Goal: Information Seeking & Learning: Compare options

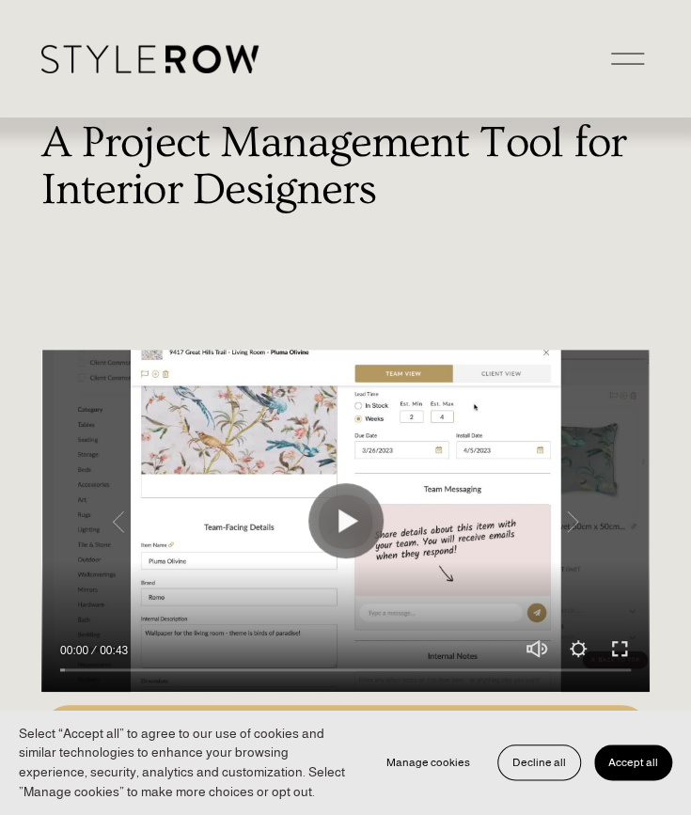
click at [615, 64] on div at bounding box center [627, 64] width 33 height 1
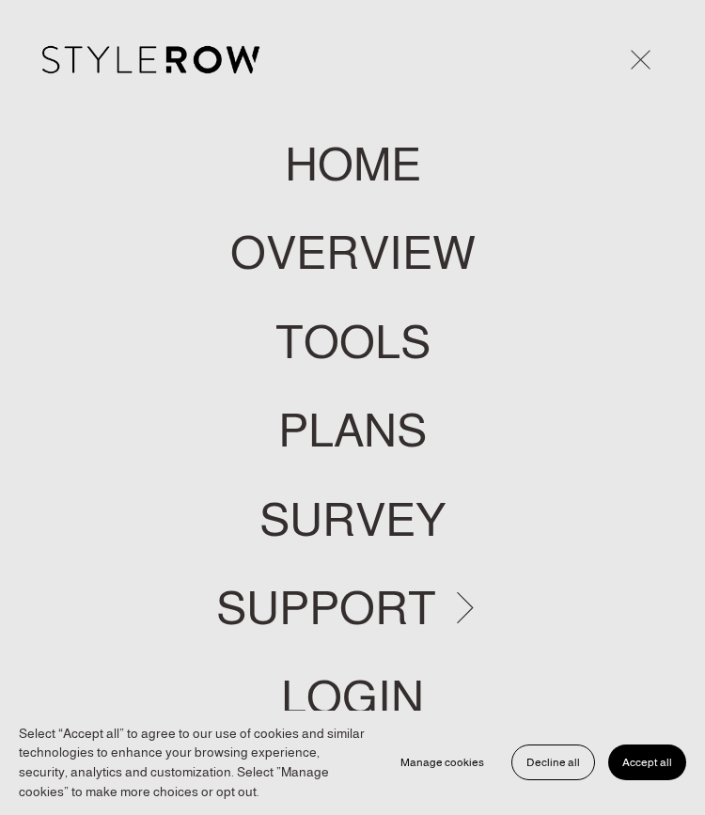
click at [338, 700] on link "LOGIN" at bounding box center [352, 697] width 143 height 47
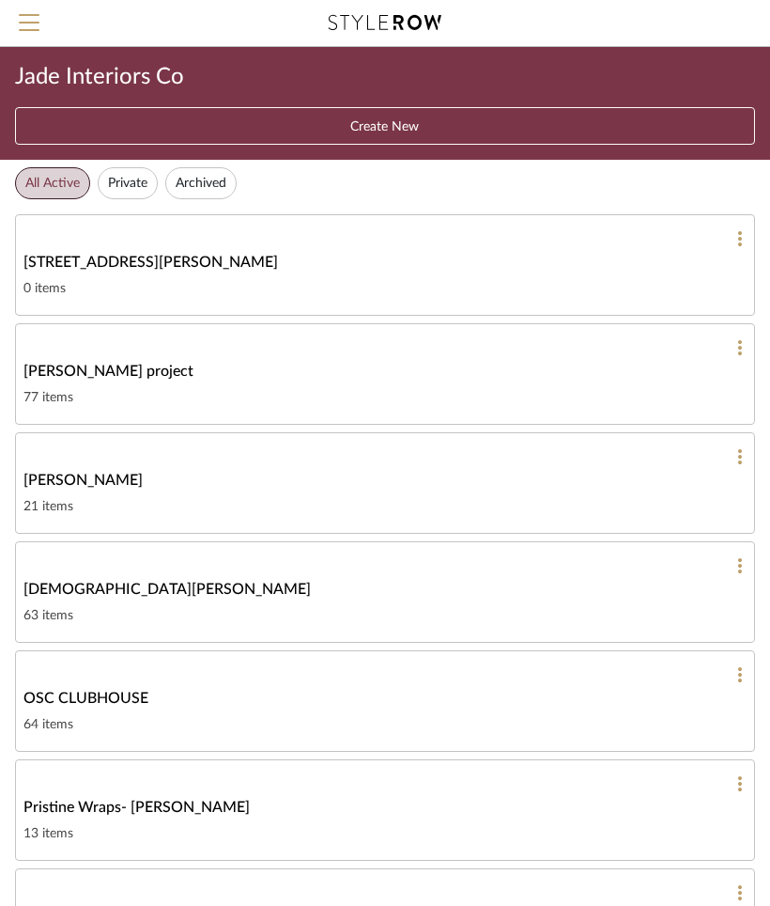
click at [386, 580] on div "[DEMOGRAPHIC_DATA][PERSON_NAME]" at bounding box center [384, 589] width 723 height 23
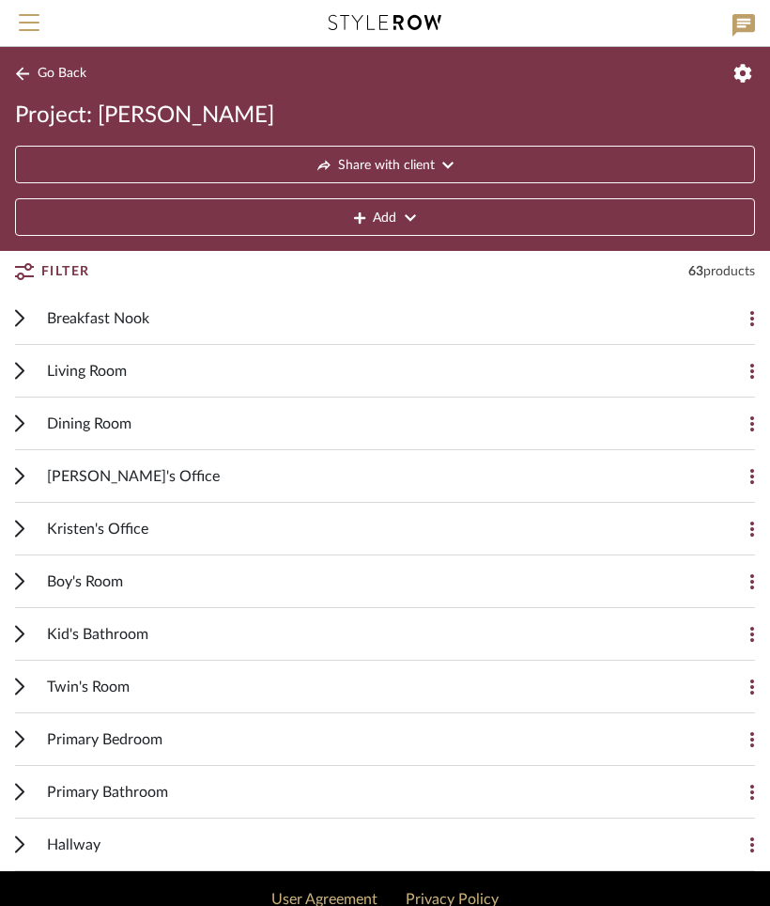
click at [33, 70] on button "Go Back" at bounding box center [54, 73] width 78 height 23
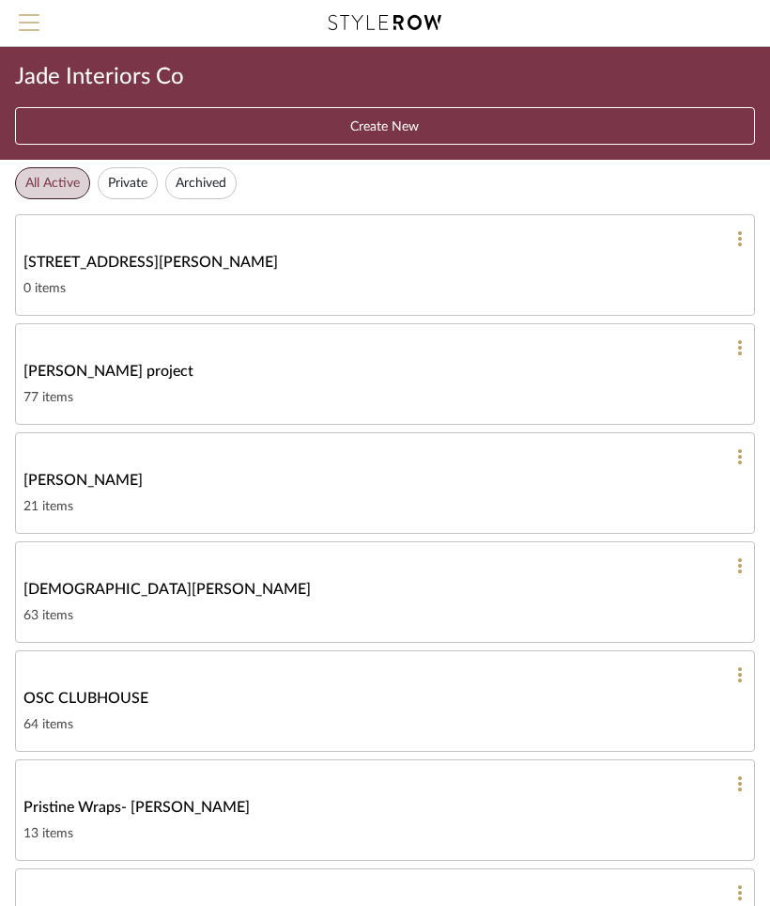
click at [16, 37] on button "Menu" at bounding box center [29, 23] width 58 height 46
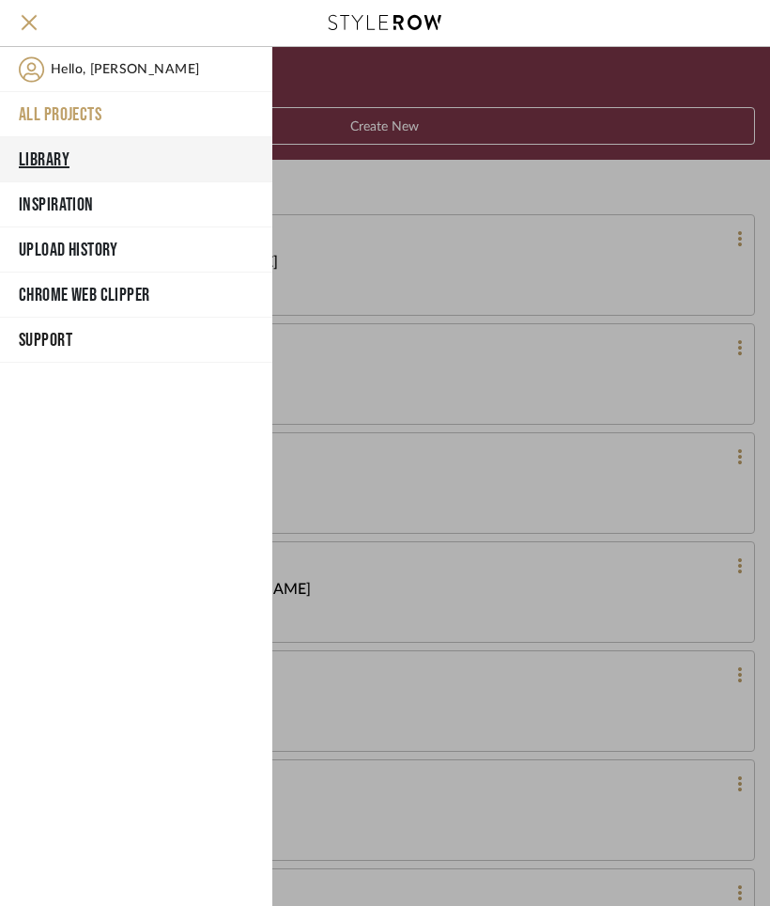
click at [72, 162] on button "Library" at bounding box center [136, 159] width 272 height 45
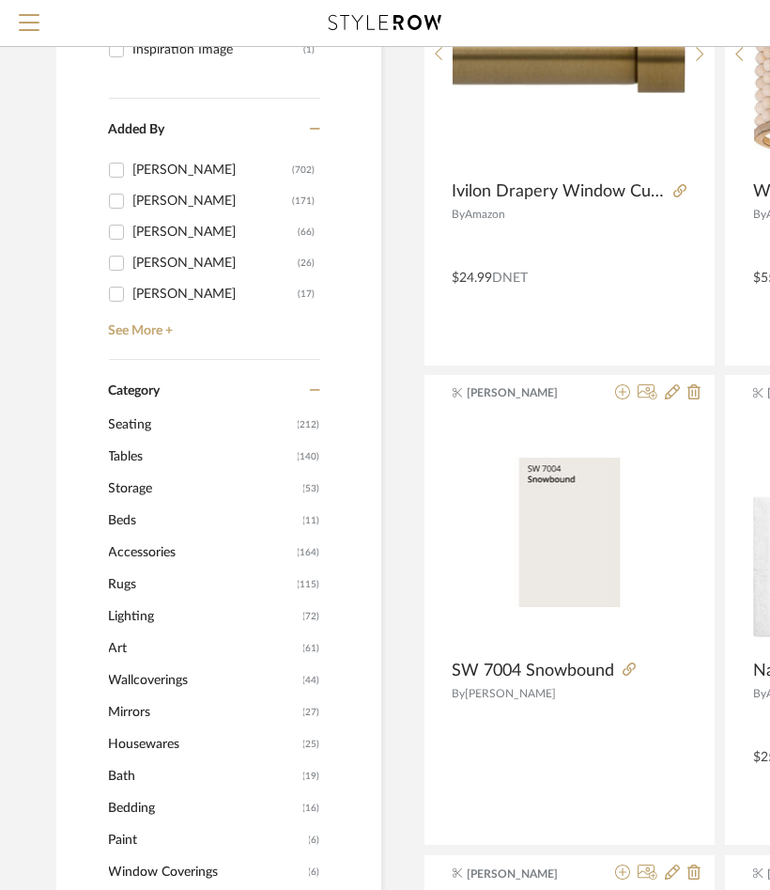
scroll to position [377, 0]
click at [129, 580] on span "Rugs" at bounding box center [201, 583] width 184 height 32
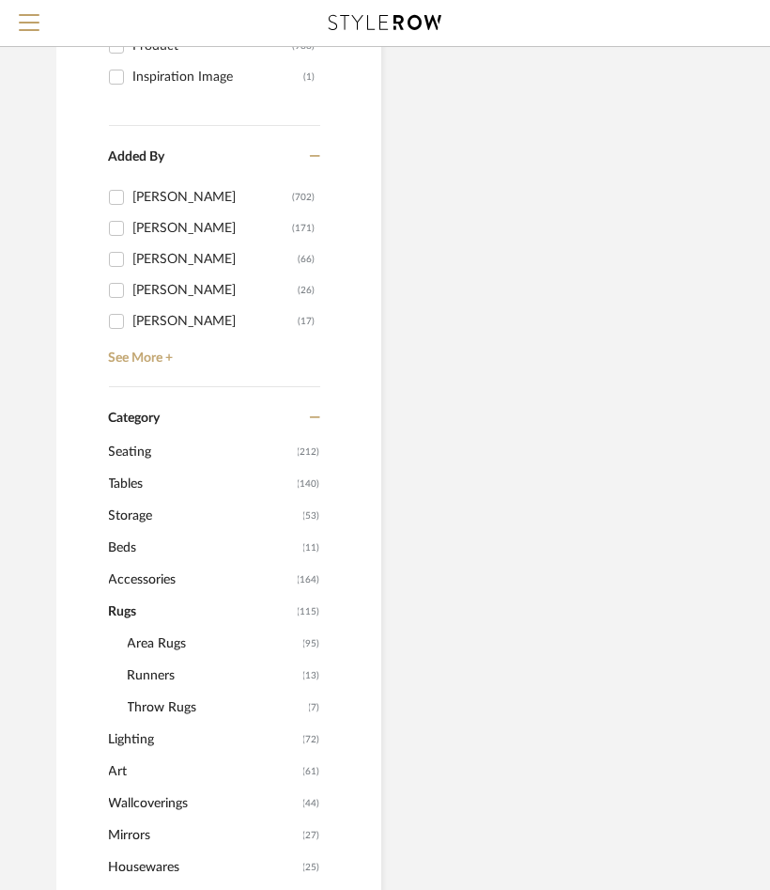
scroll to position [405, 0]
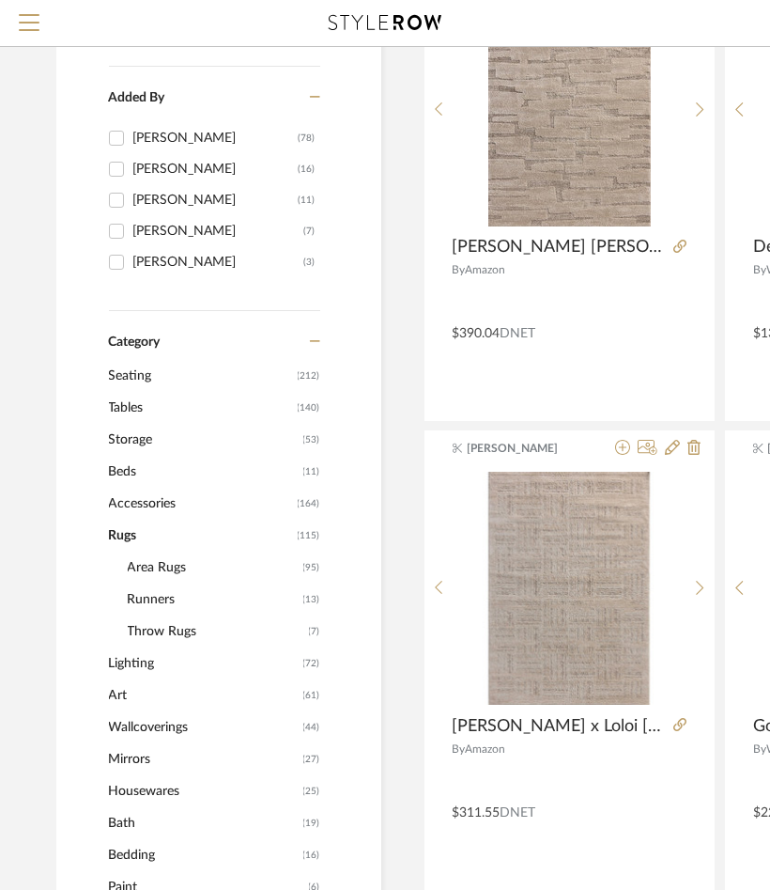
click at [159, 562] on span "Area Rugs" at bounding box center [213, 568] width 171 height 32
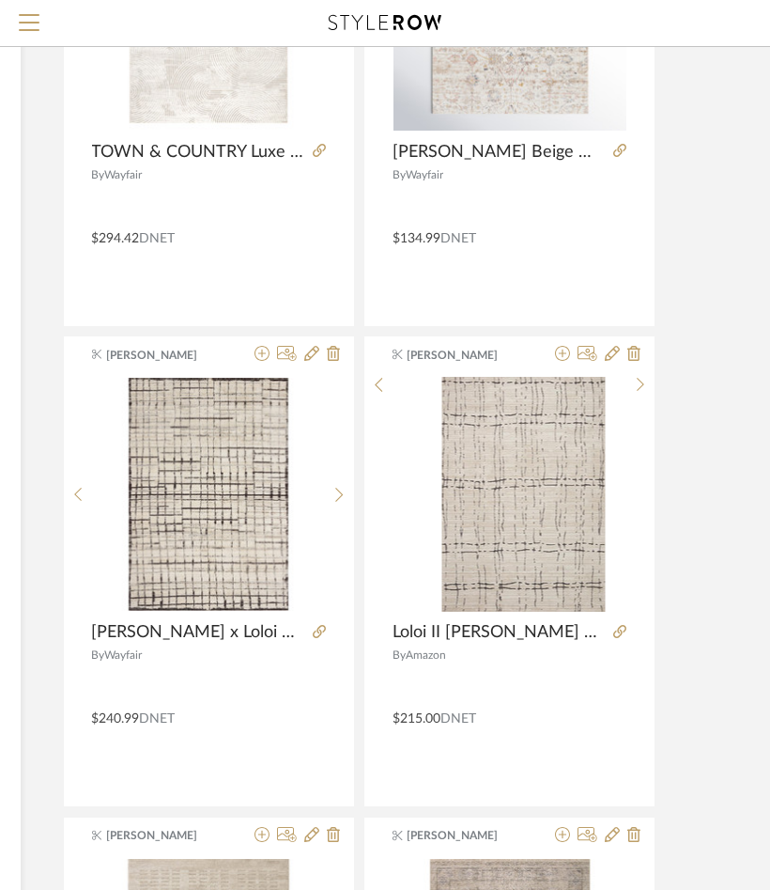
scroll to position [1956, 361]
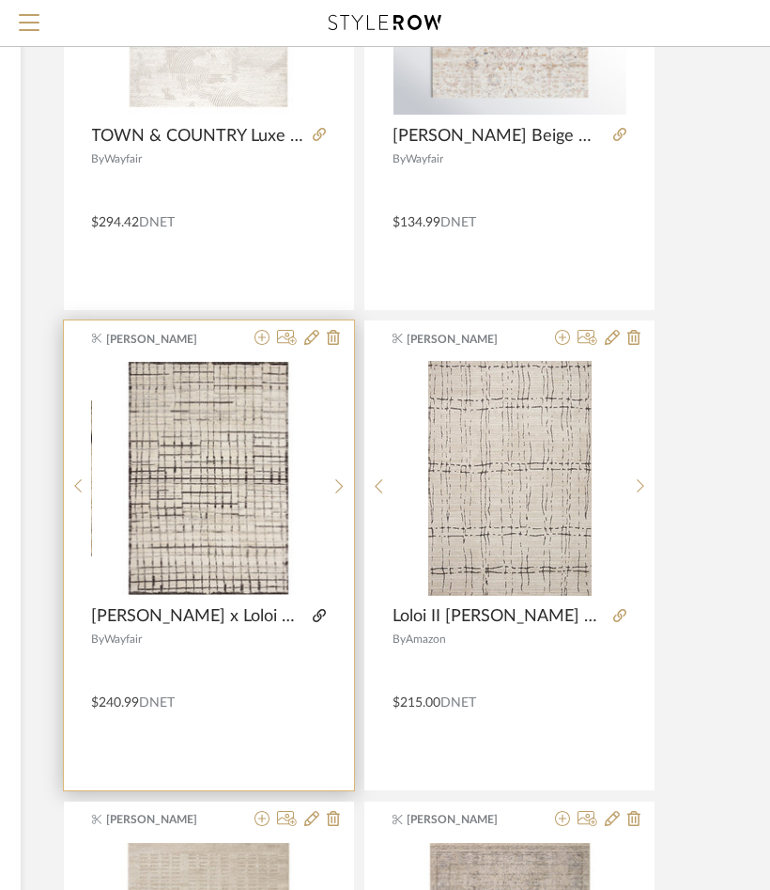
click at [319, 611] on icon at bounding box center [319, 615] width 13 height 13
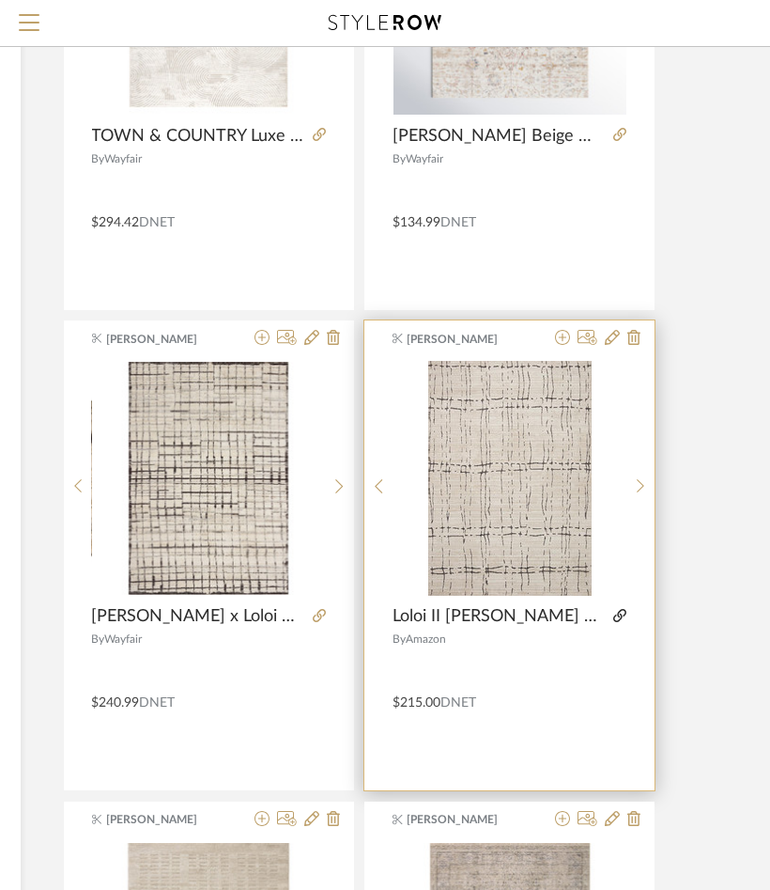
click at [617, 612] on icon at bounding box center [620, 615] width 13 height 13
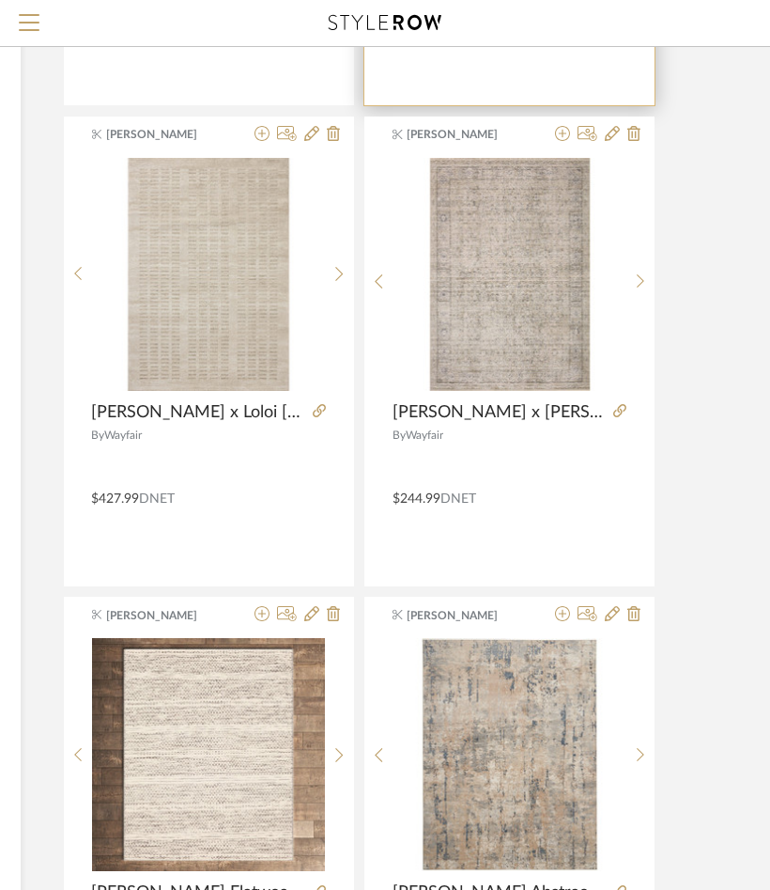
scroll to position [2646, 361]
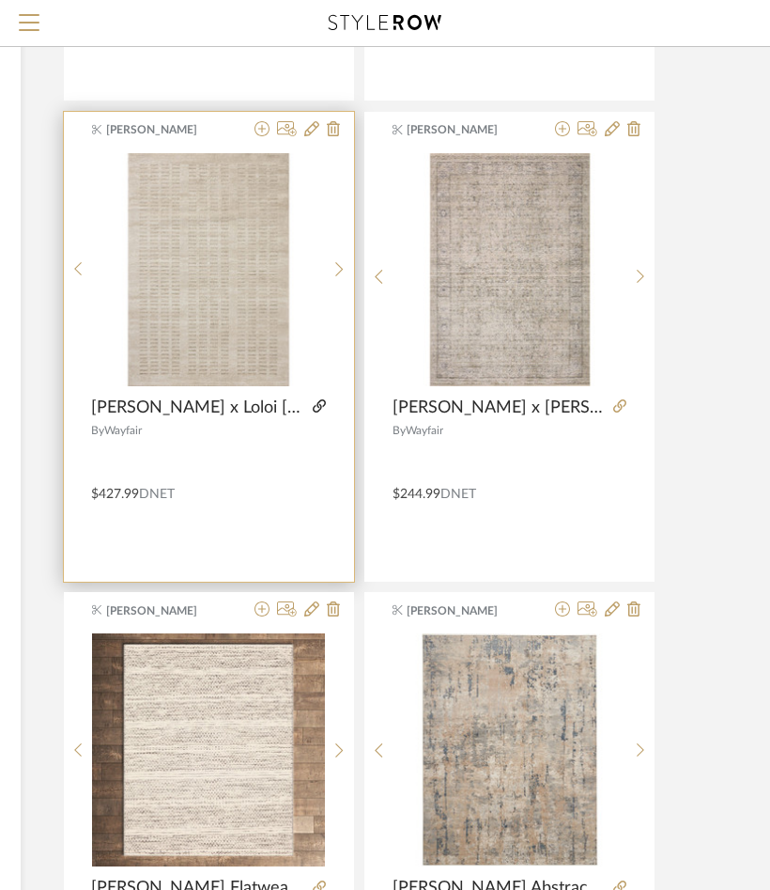
click at [319, 399] on icon at bounding box center [319, 405] width 13 height 13
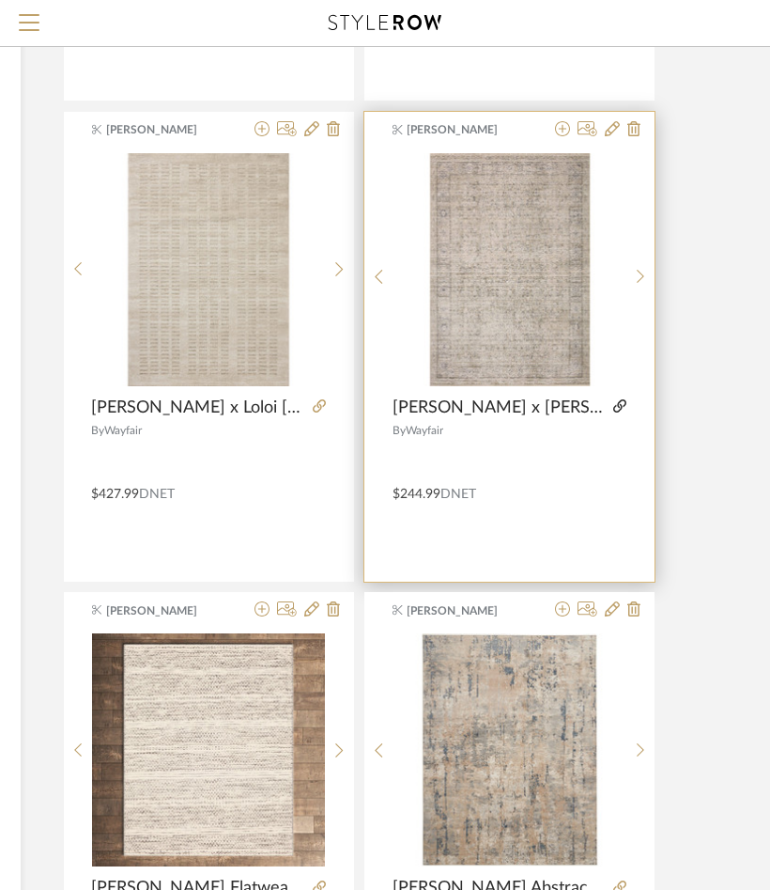
click at [616, 406] on icon at bounding box center [620, 405] width 13 height 13
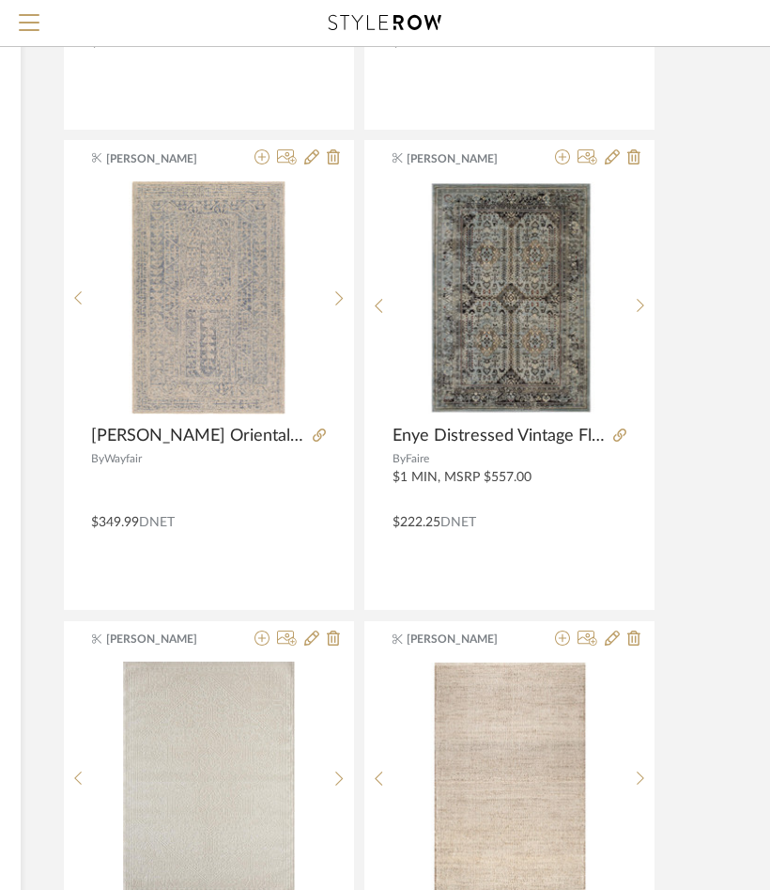
scroll to position [4055, 361]
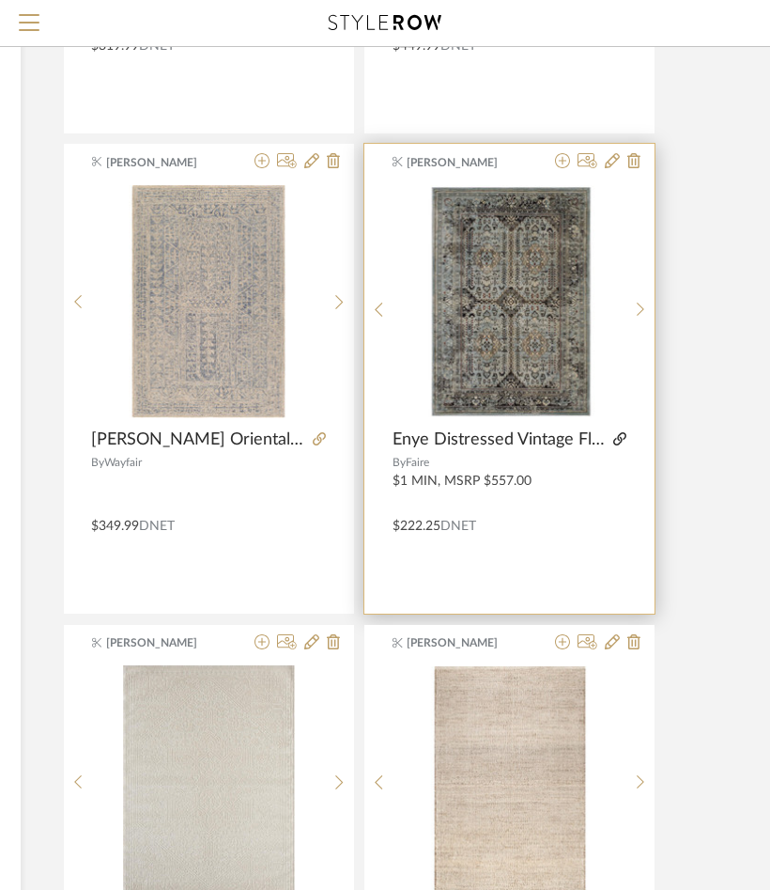
click at [622, 433] on icon at bounding box center [620, 438] width 13 height 13
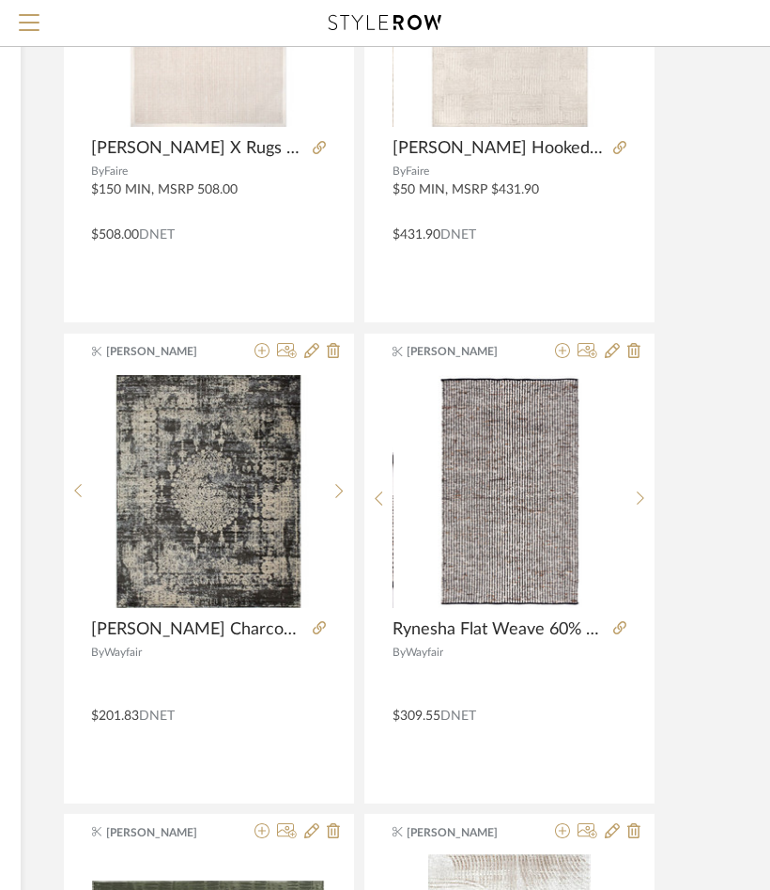
scroll to position [5431, 361]
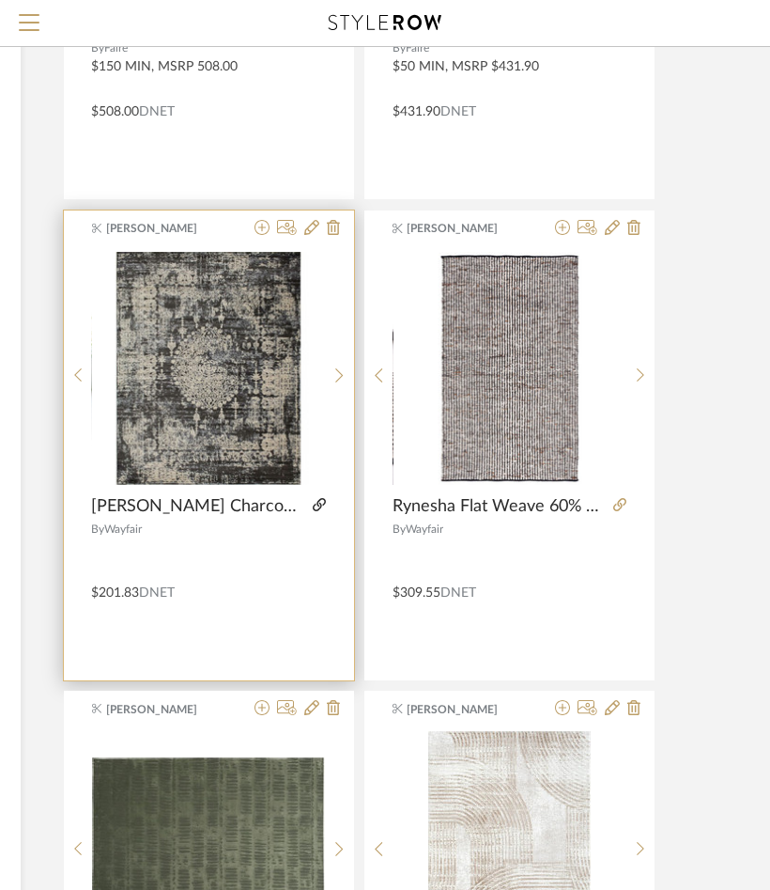
click at [313, 498] on icon at bounding box center [319, 504] width 13 height 13
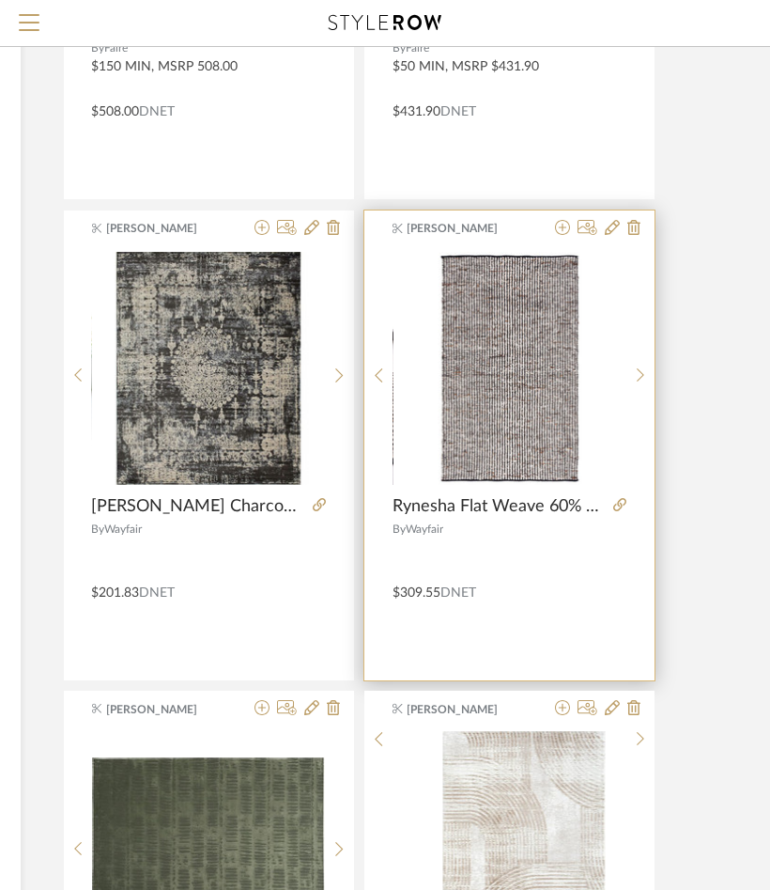
scroll to position [6020, 361]
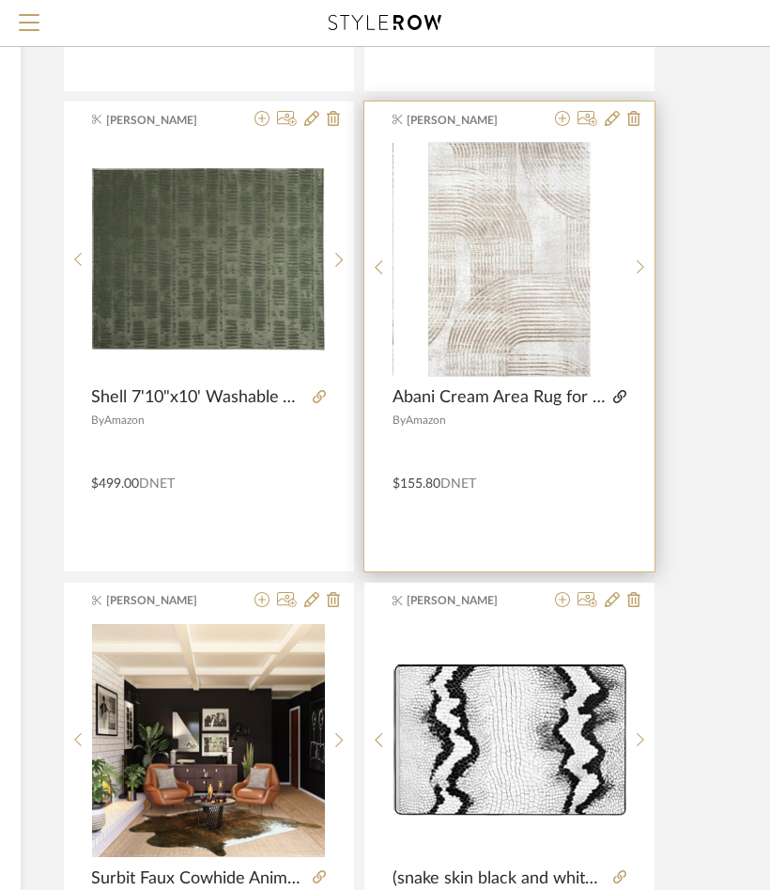
click at [618, 390] on icon at bounding box center [620, 396] width 13 height 13
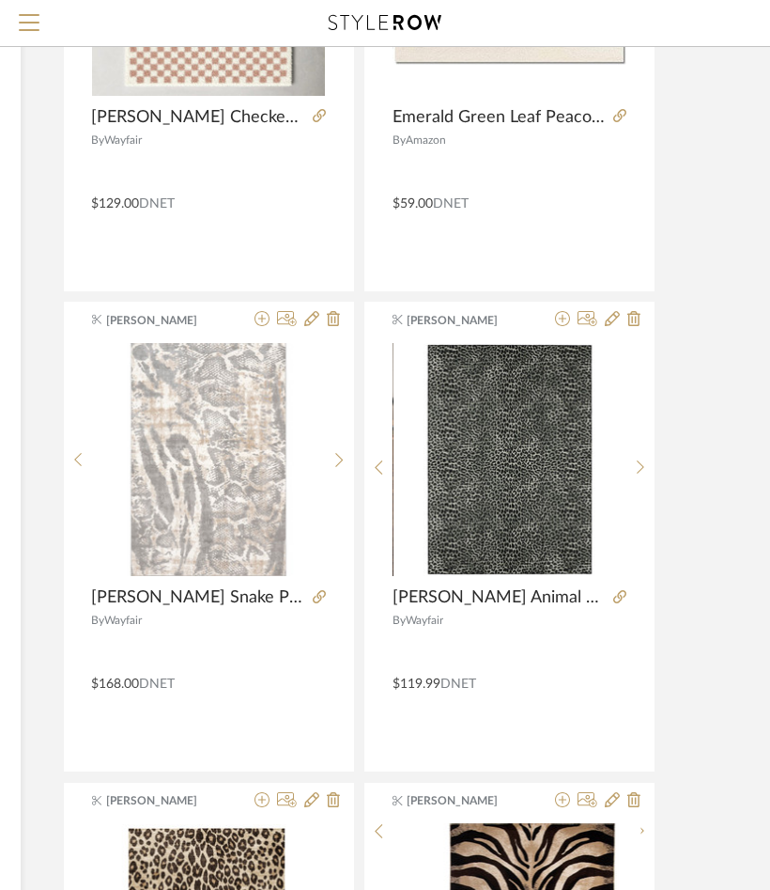
scroll to position [8076, 361]
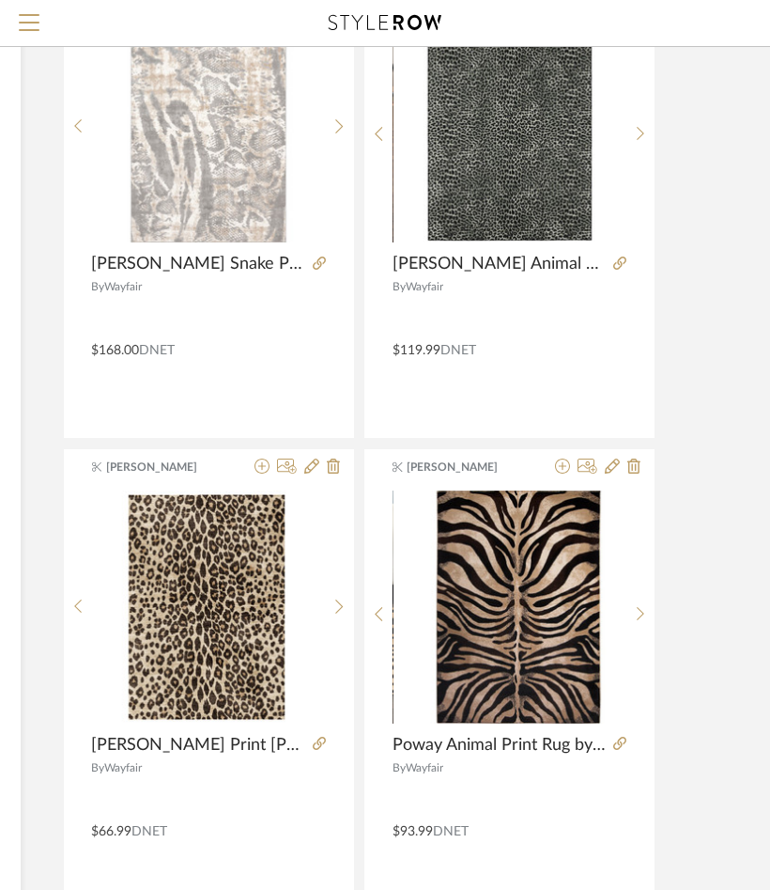
click at [390, 552] on div at bounding box center [379, 615] width 29 height 250
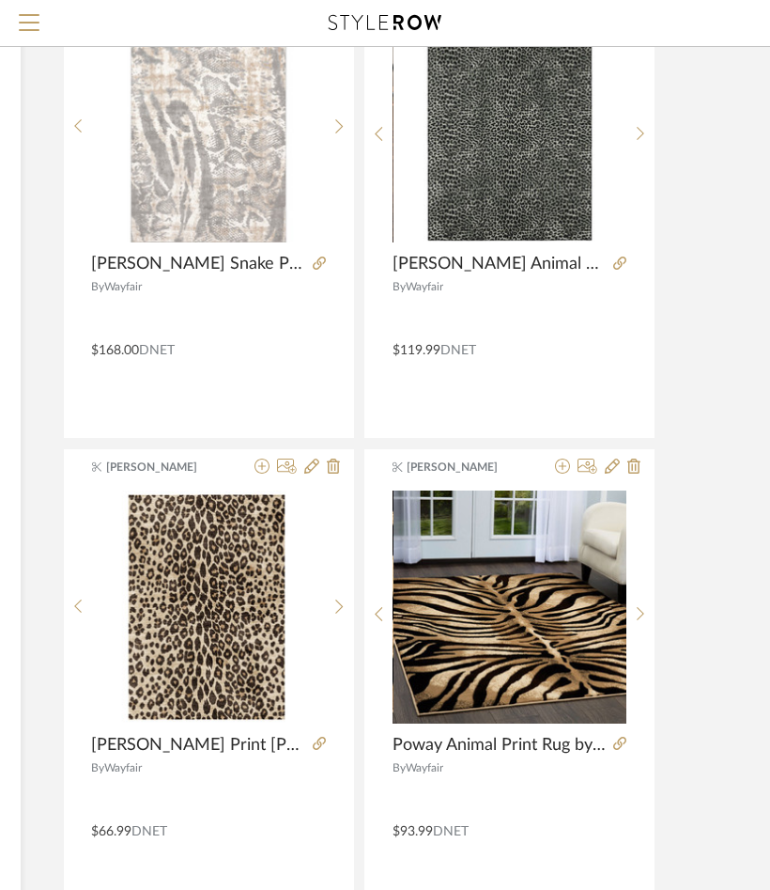
scroll to position [8312, 361]
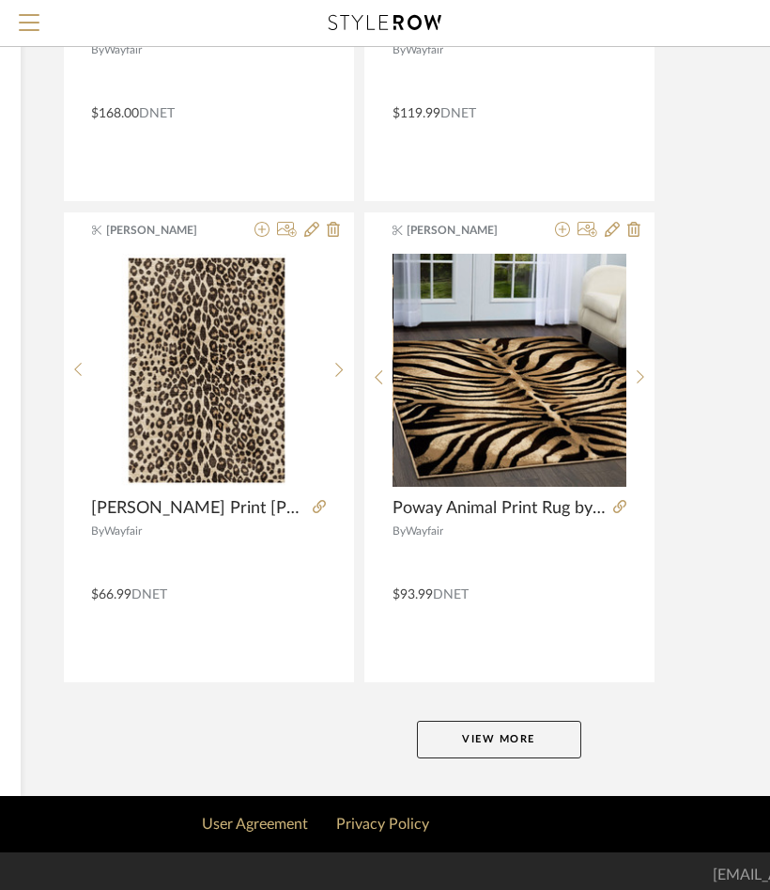
click at [495, 732] on button "View More" at bounding box center [499, 740] width 164 height 38
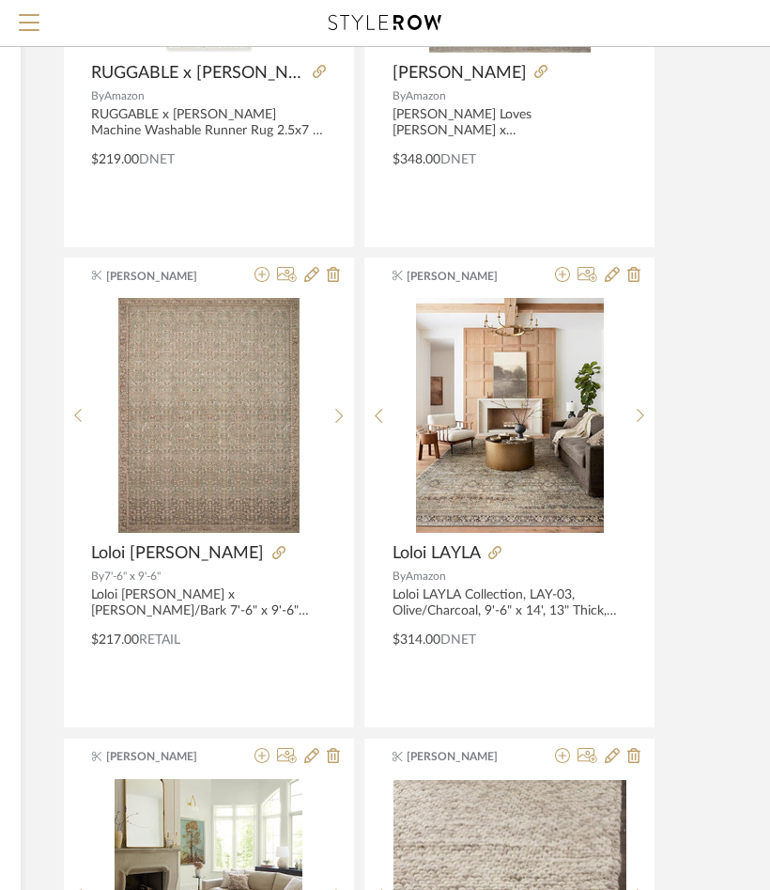
scroll to position [13226, 361]
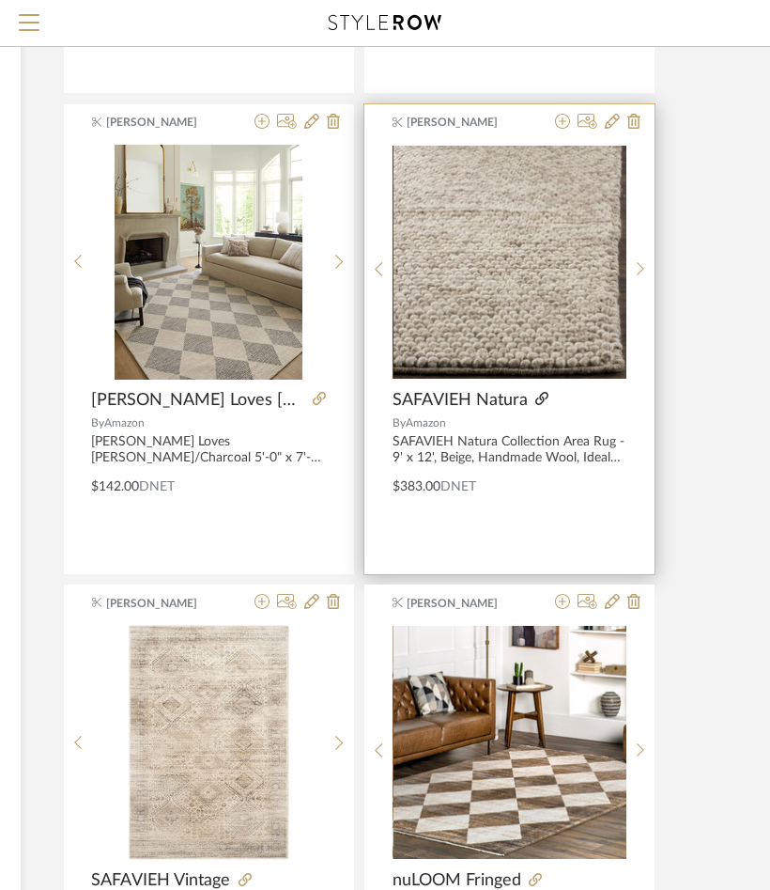
click at [538, 392] on icon at bounding box center [542, 398] width 13 height 13
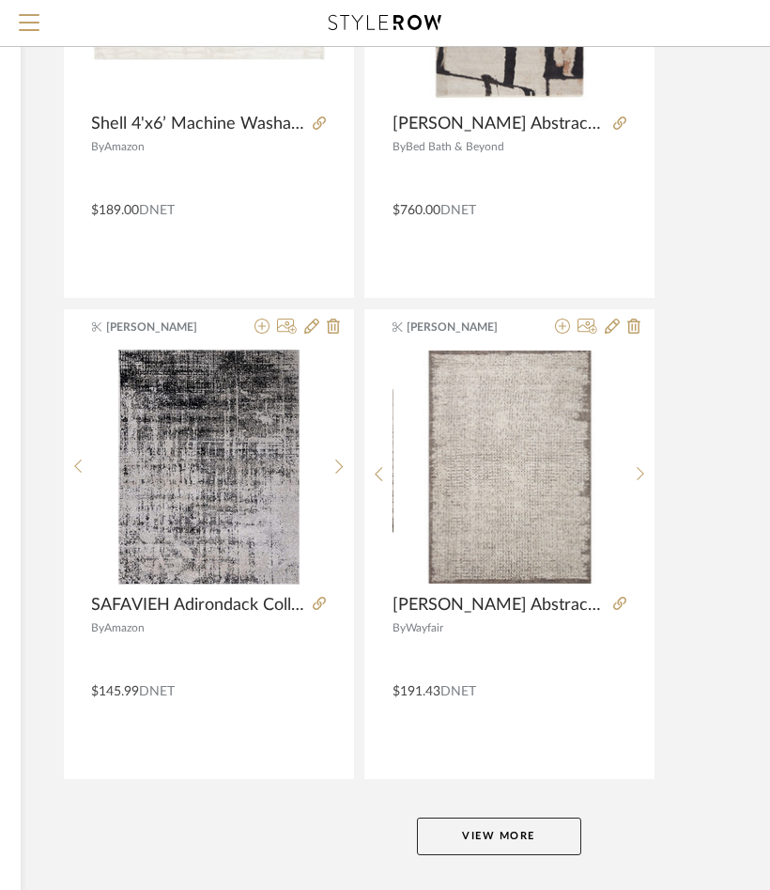
scroll to position [16954, 361]
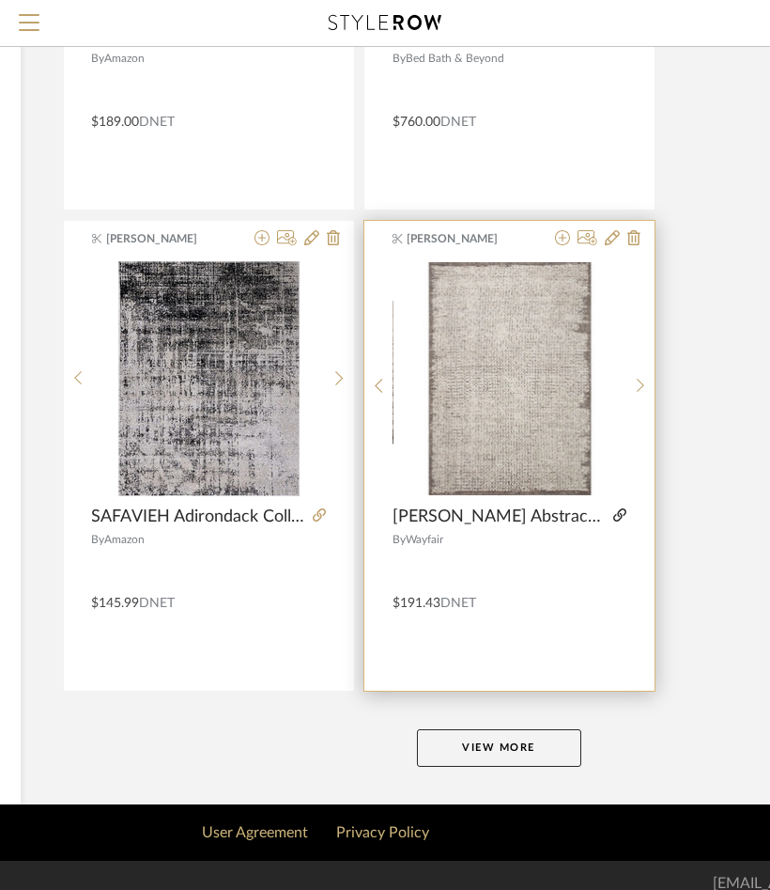
click at [614, 508] on icon at bounding box center [620, 514] width 13 height 13
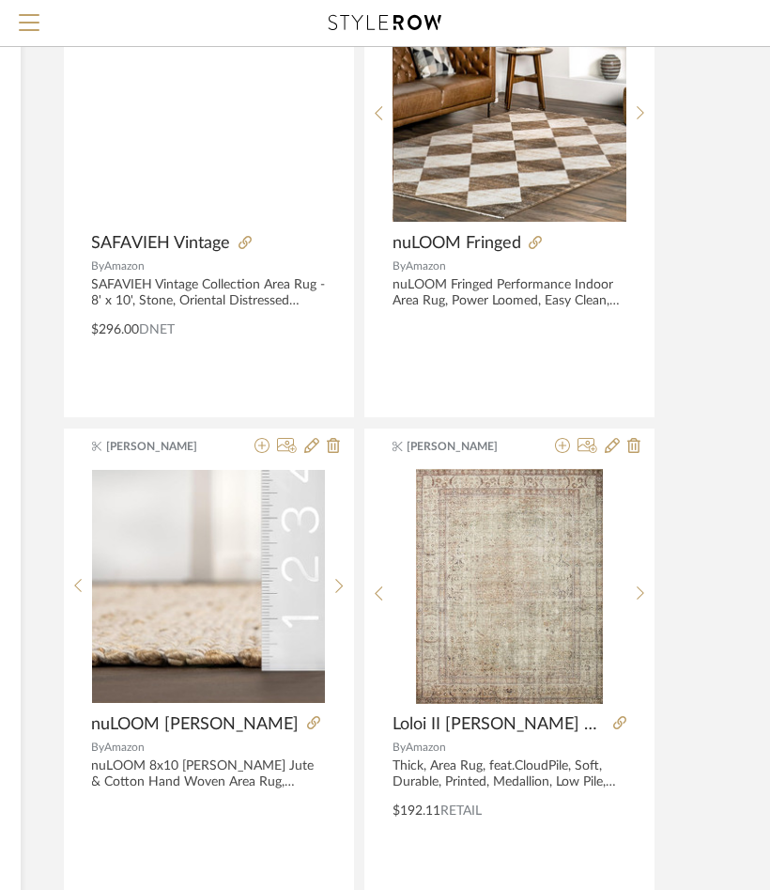
scroll to position [13704, 361]
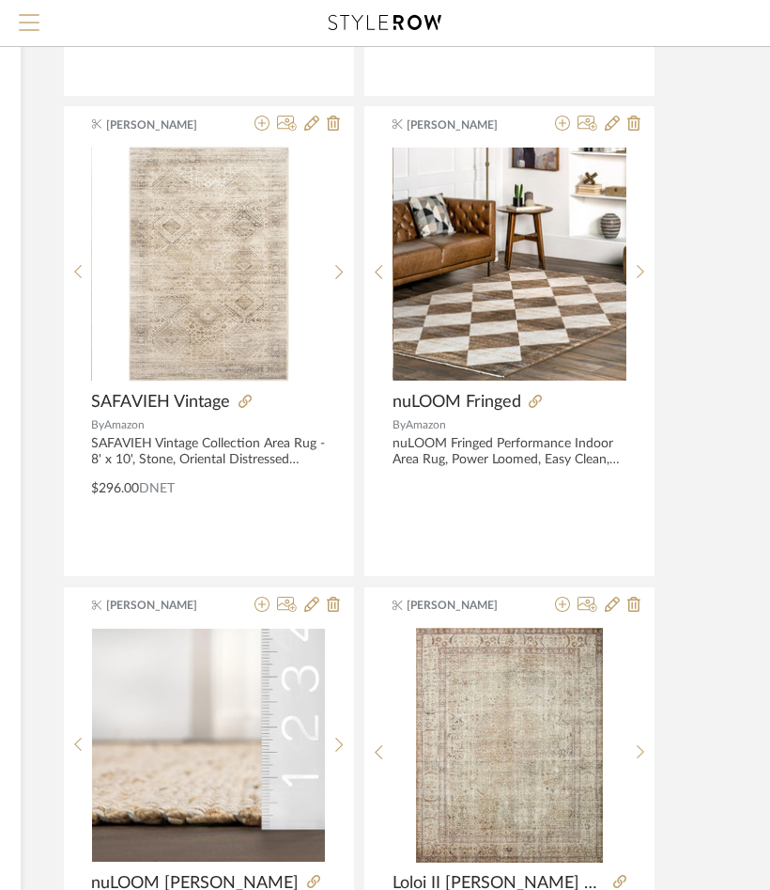
click at [26, 16] on span "Menu" at bounding box center [29, 28] width 21 height 28
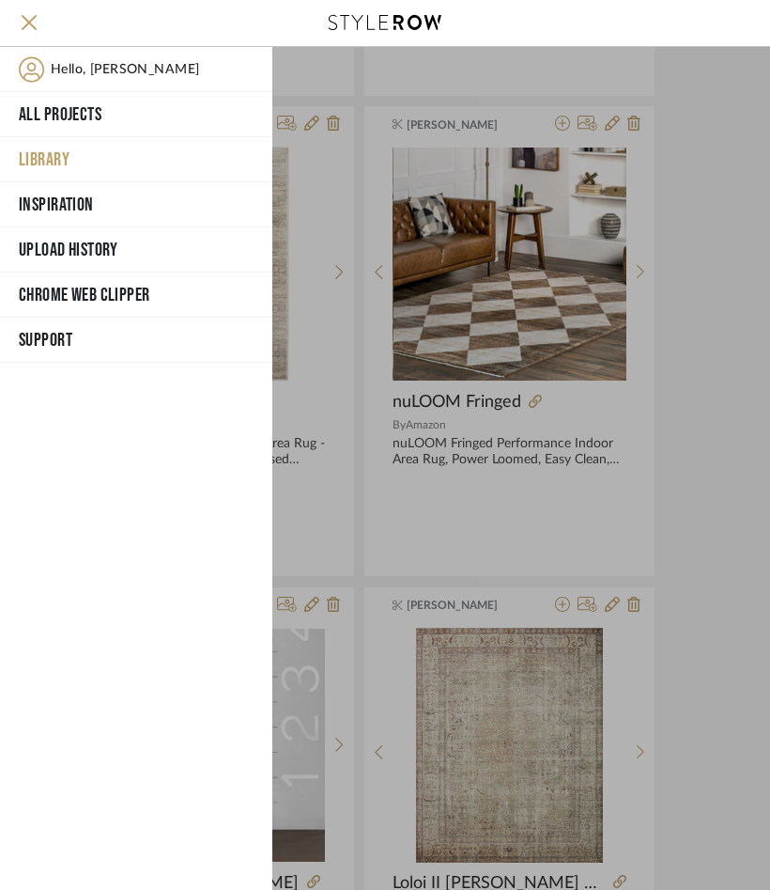
click at [50, 150] on button "Library" at bounding box center [136, 159] width 272 height 45
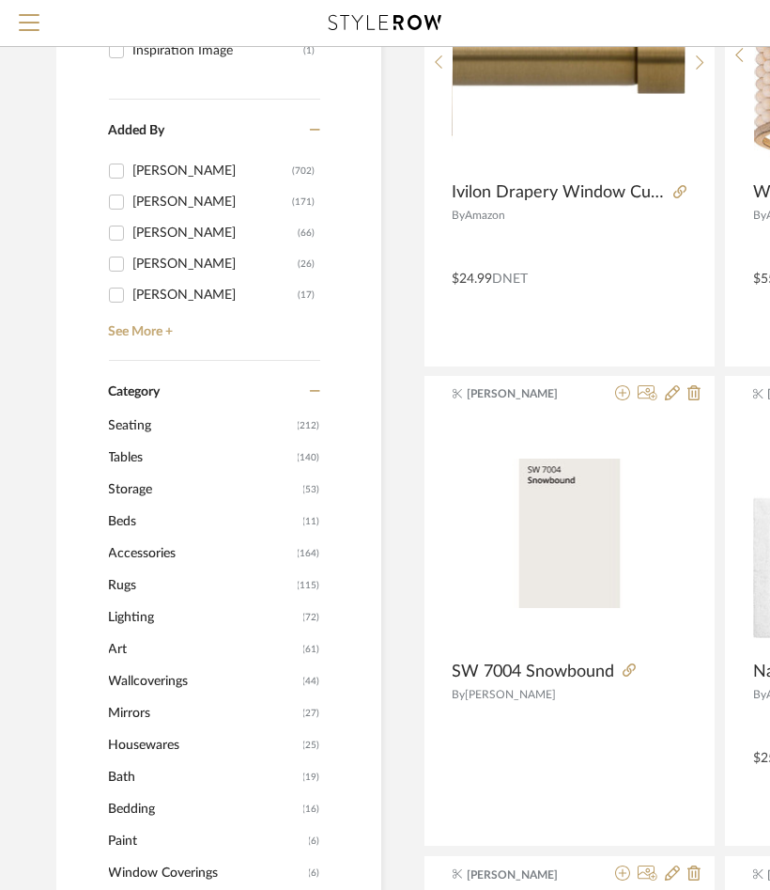
scroll to position [376, 0]
click at [155, 451] on span "Tables" at bounding box center [201, 457] width 184 height 32
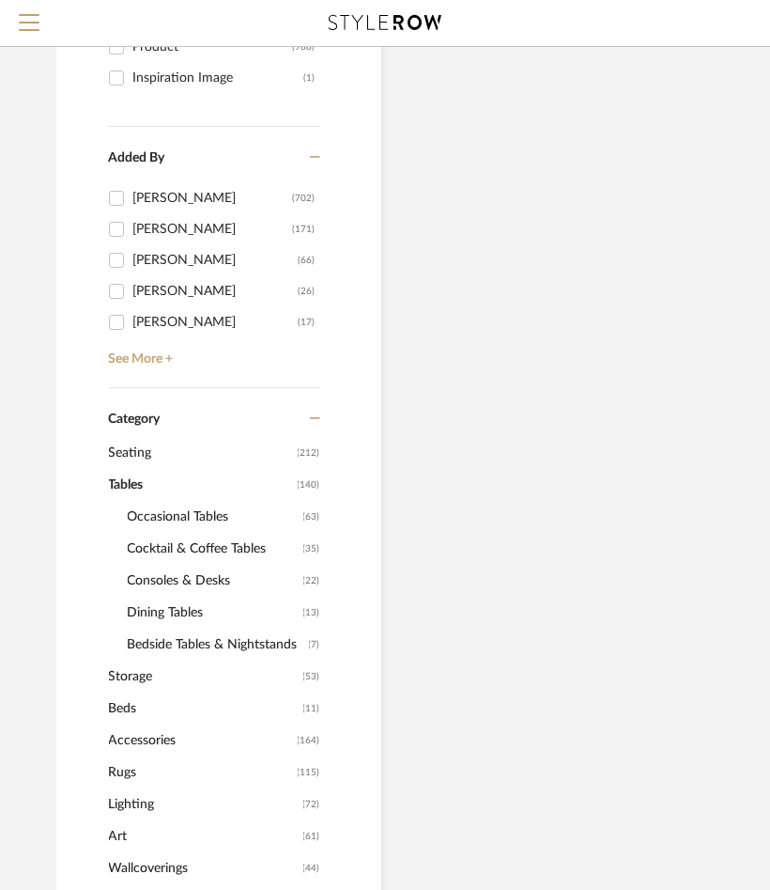
scroll to position [403, 0]
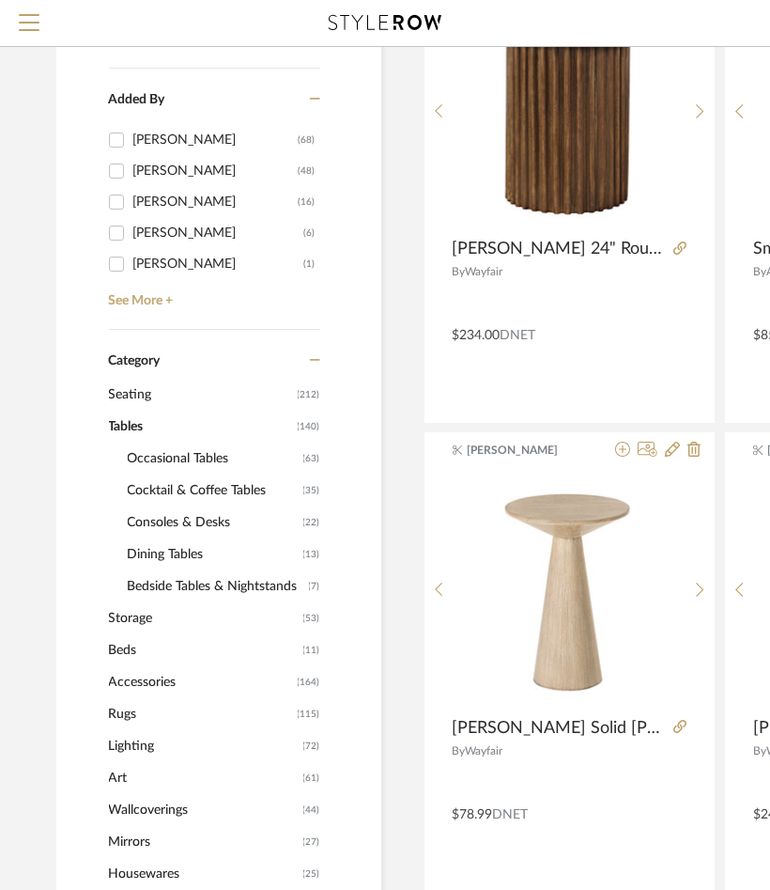
click at [163, 487] on span "Cocktail & Coffee Tables" at bounding box center [213, 490] width 171 height 32
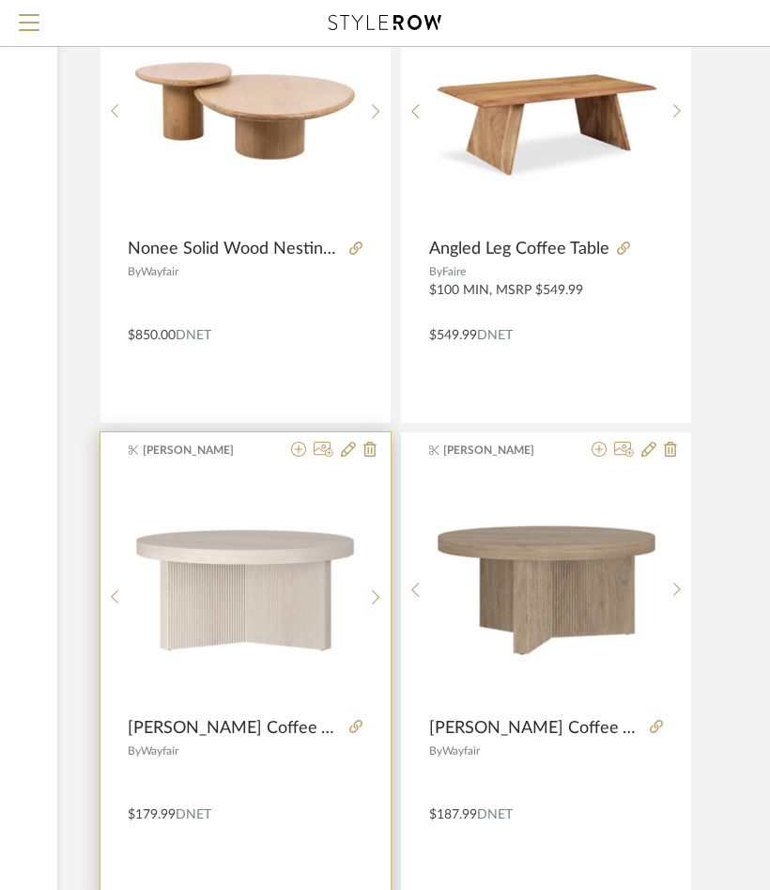
scroll to position [403, 354]
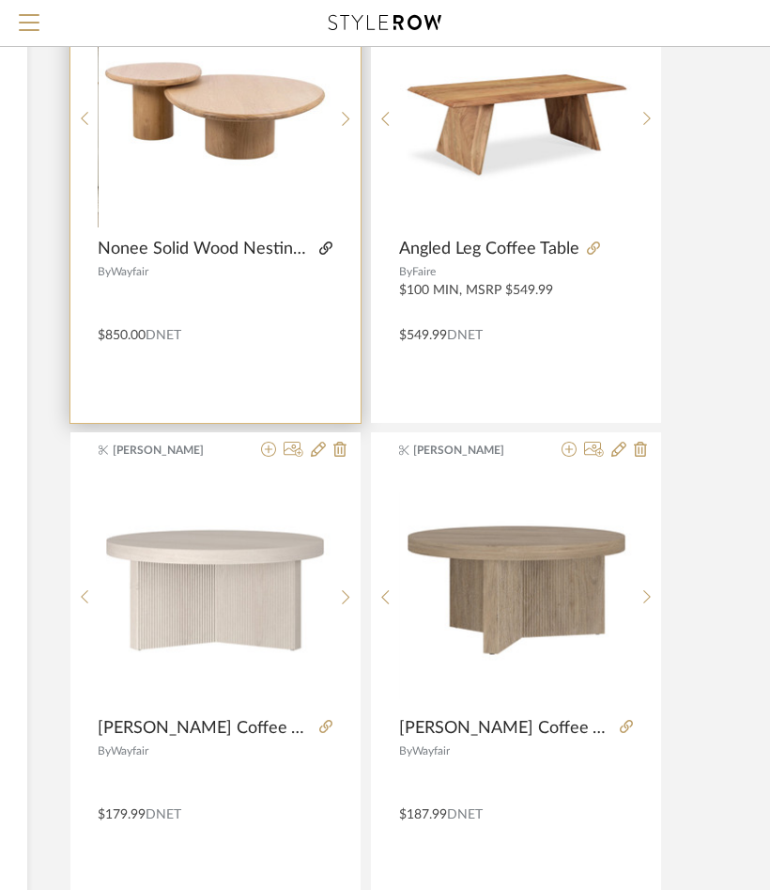
click at [324, 248] on icon at bounding box center [325, 247] width 13 height 13
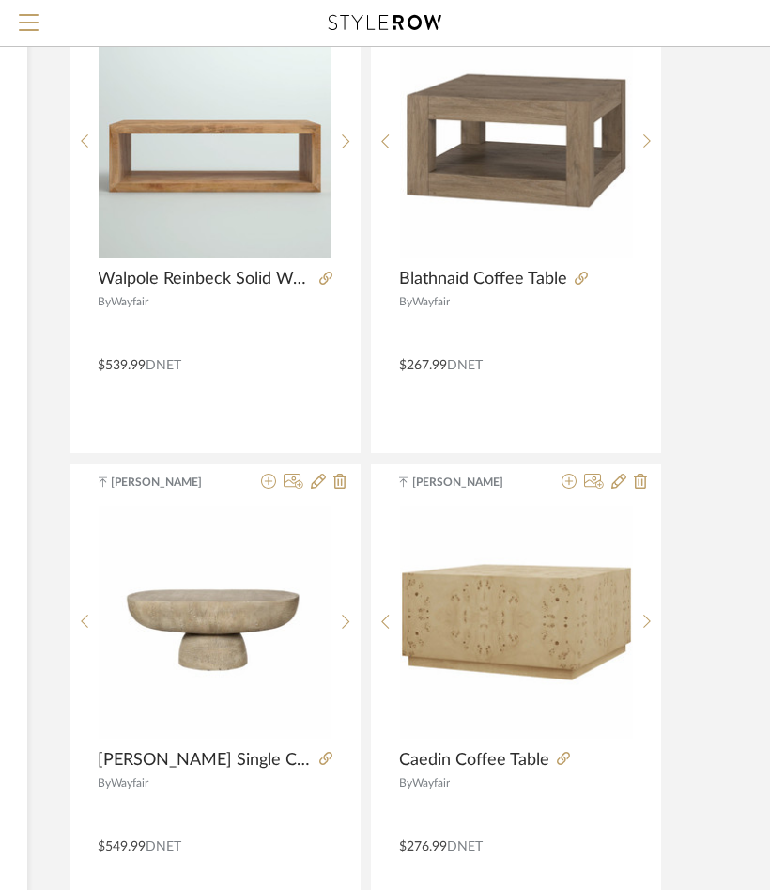
scroll to position [3637, 354]
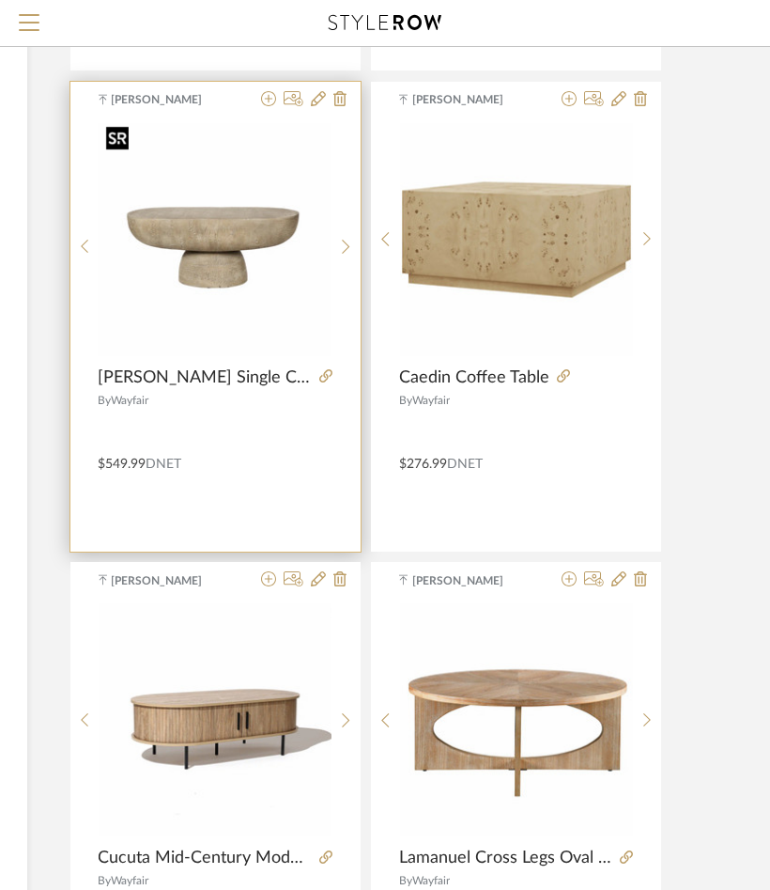
click at [211, 254] on img "0" at bounding box center [215, 239] width 233 height 233
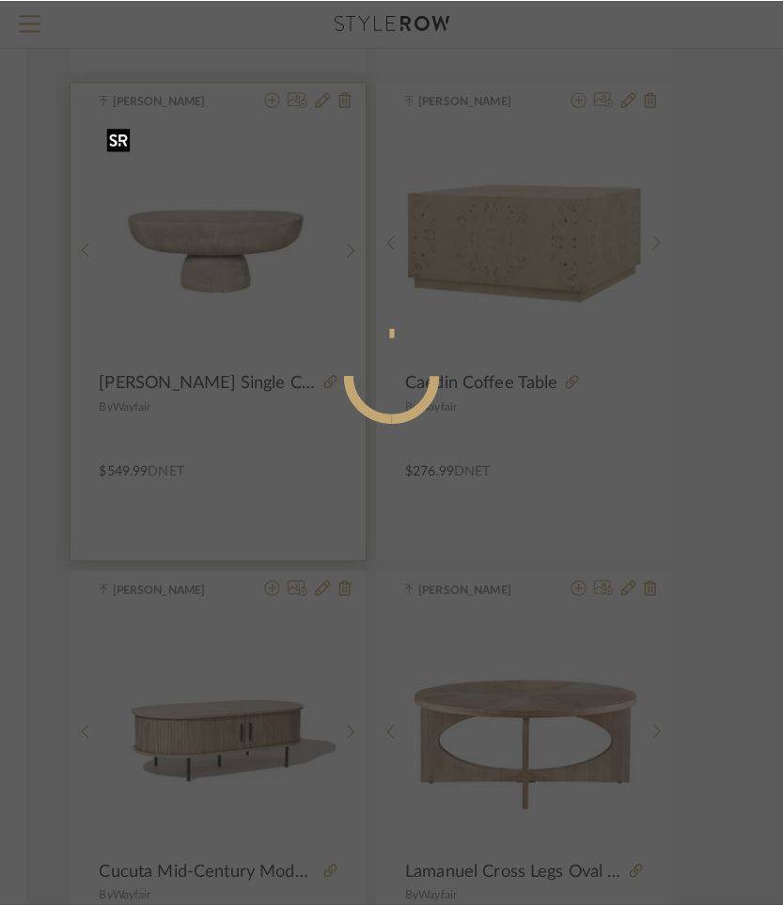
scroll to position [0, 0]
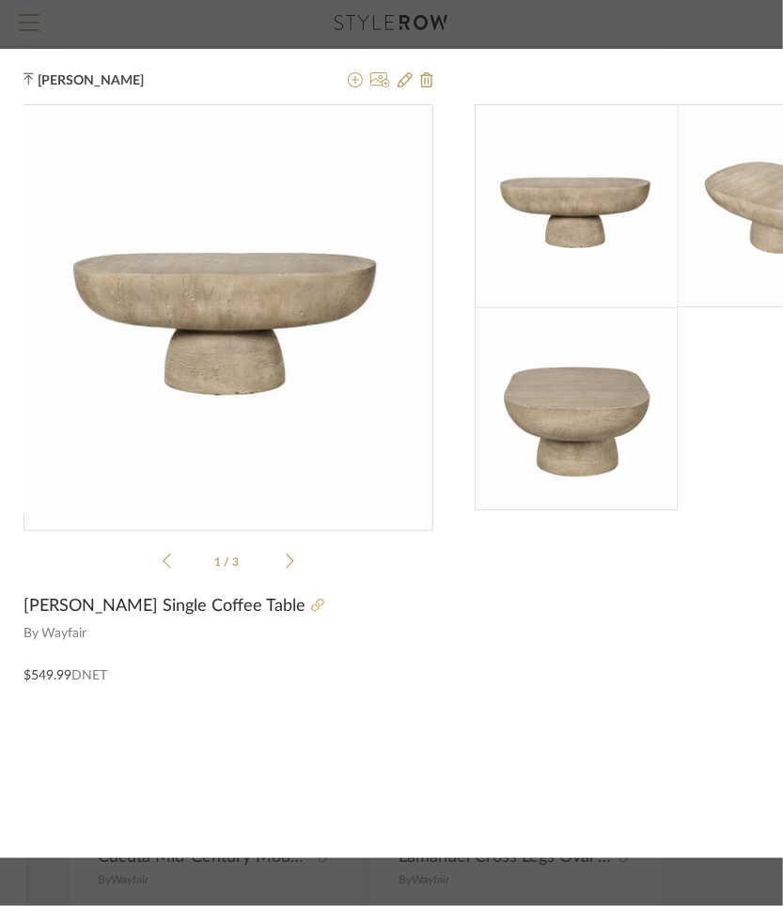
click at [311, 599] on icon at bounding box center [317, 605] width 13 height 13
click at [500, 25] on div "[PERSON_NAME] × 1 / 3 [PERSON_NAME] Single Coffee Table By Wayfair $549.99 DNET" at bounding box center [391, 453] width 783 height 906
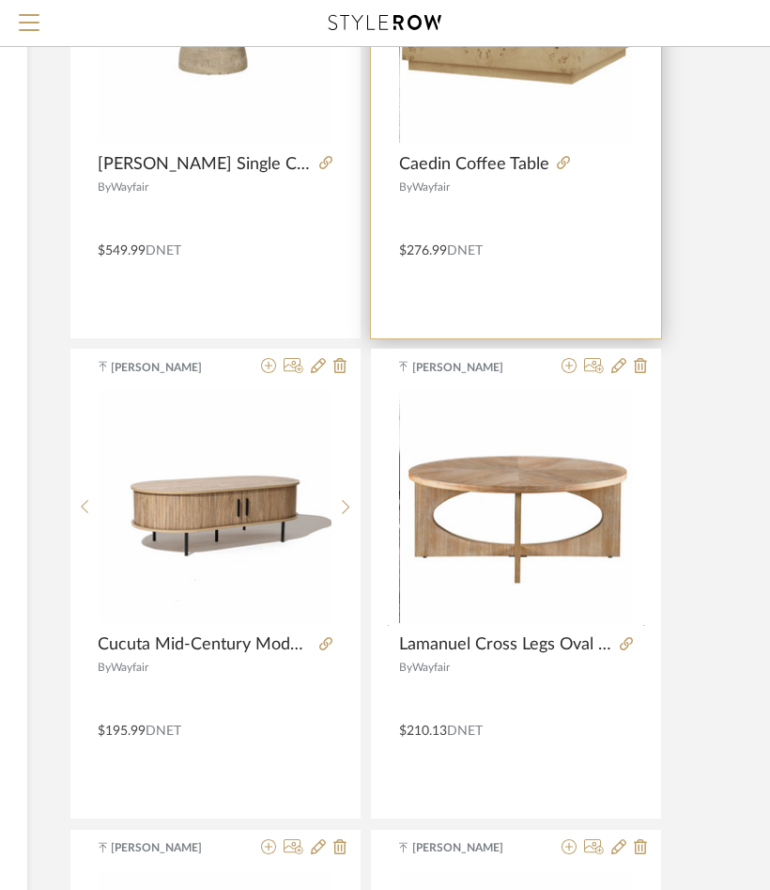
scroll to position [3693, 354]
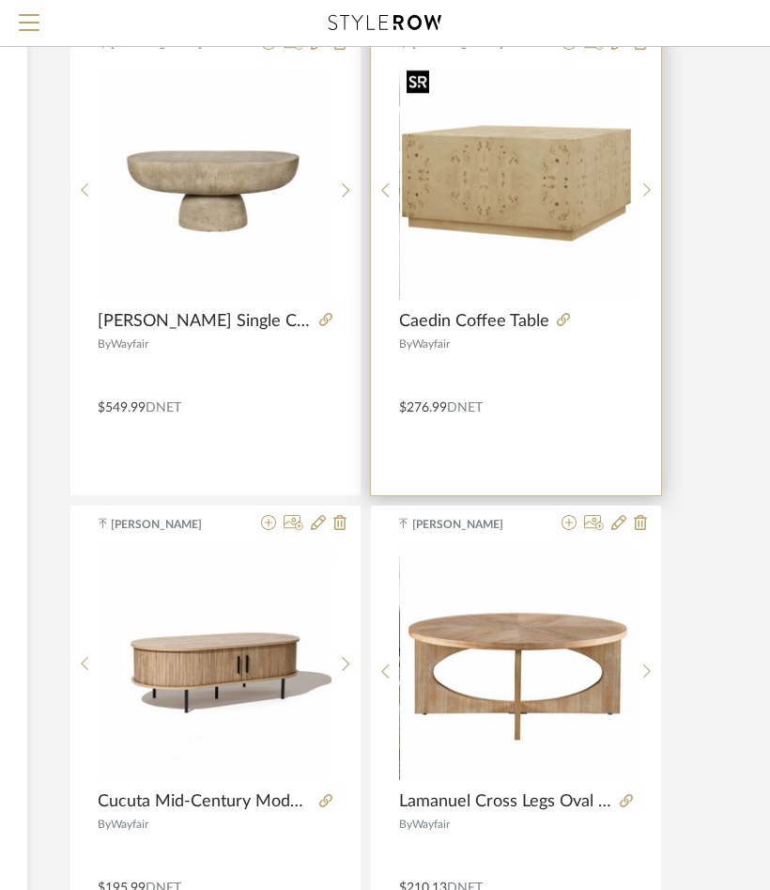
click at [521, 237] on img "0" at bounding box center [516, 183] width 233 height 233
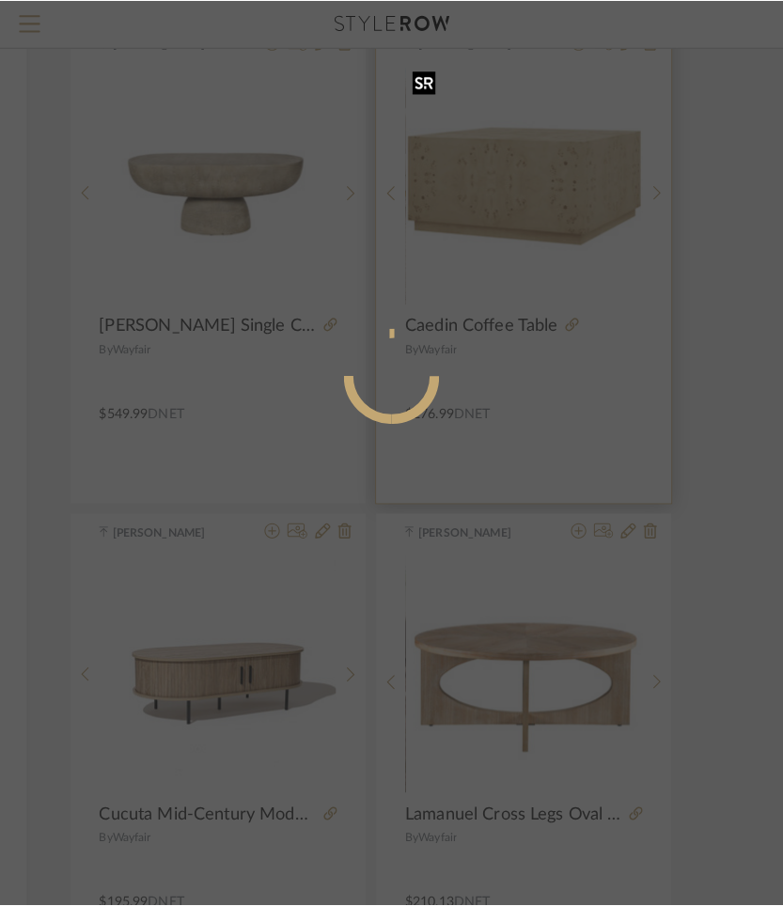
scroll to position [0, 0]
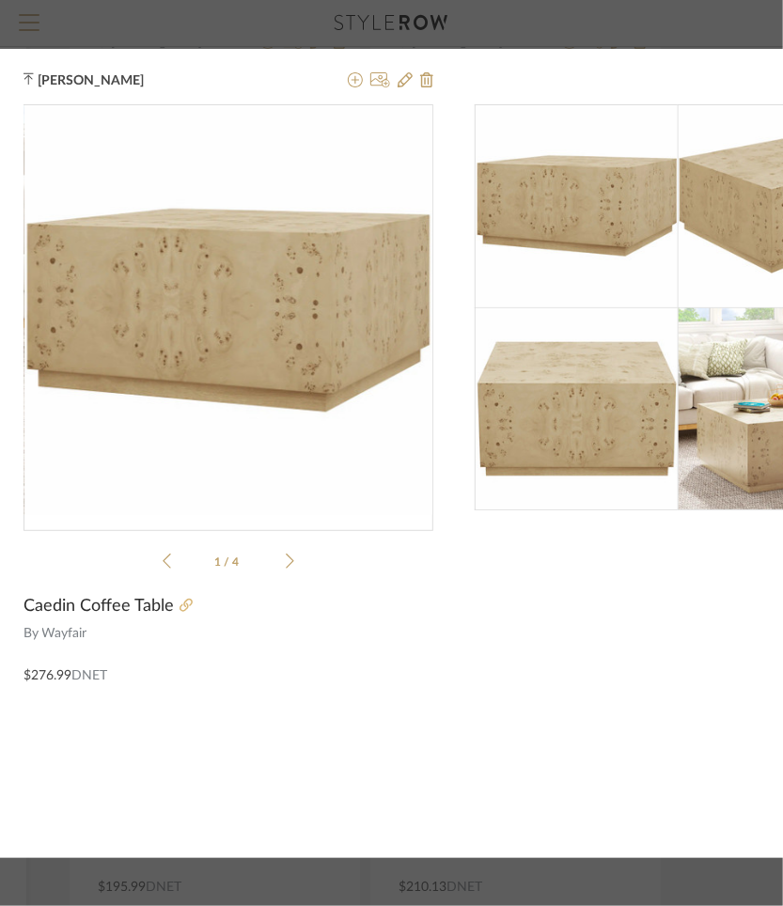
click at [183, 600] on icon at bounding box center [185, 605] width 13 height 13
click at [512, 24] on div "[PERSON_NAME] × 1 / 4 Caedin Coffee Table By Wayfair $276.99 DNET" at bounding box center [391, 453] width 783 height 906
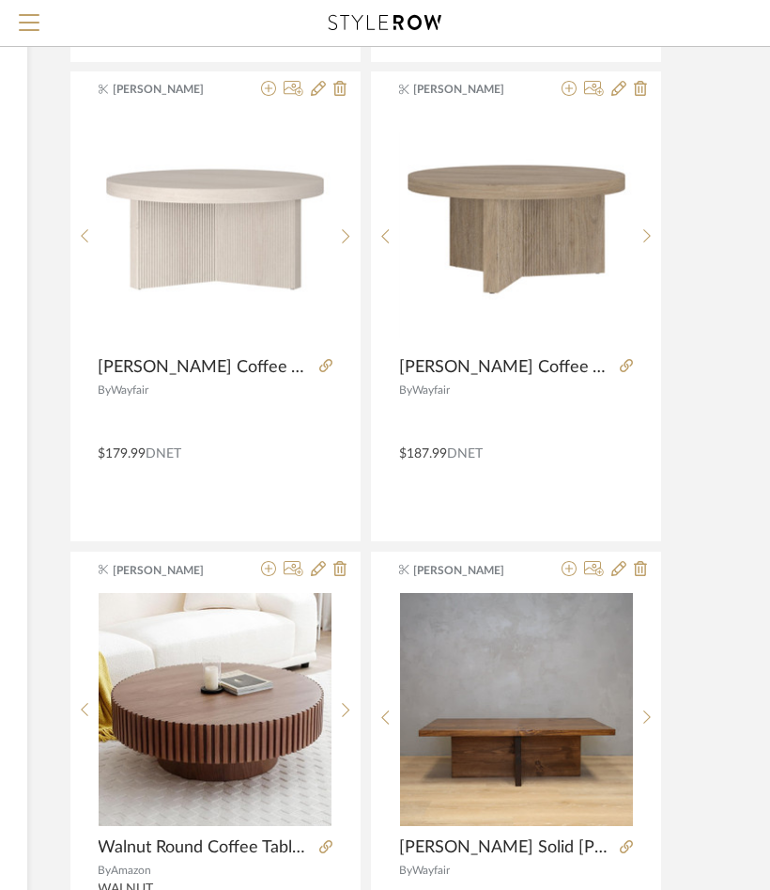
scroll to position [1116, 354]
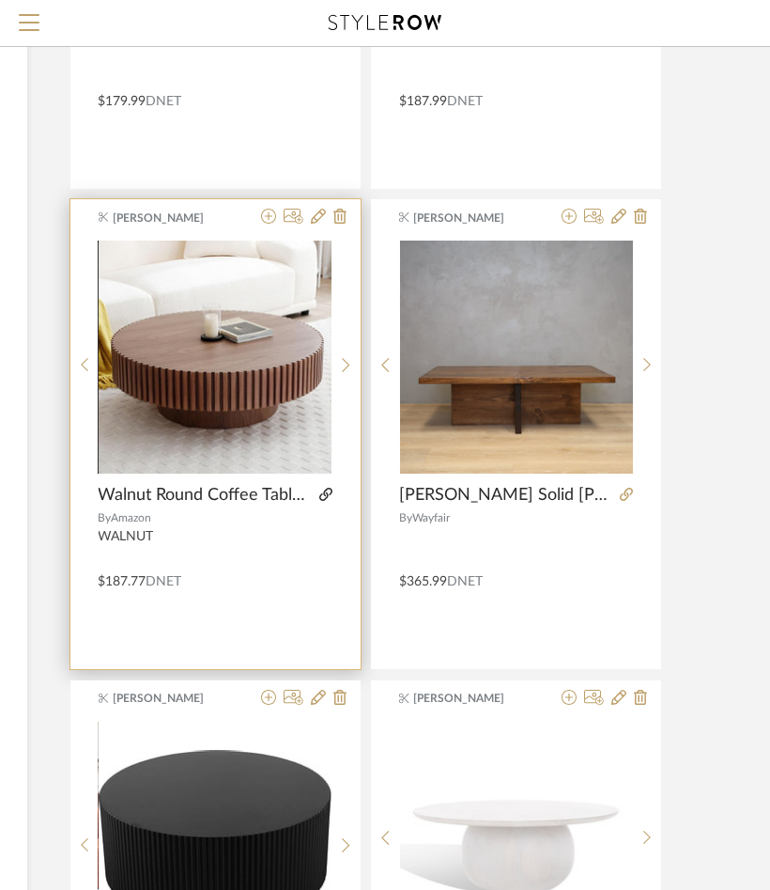
click at [324, 489] on icon at bounding box center [325, 494] width 13 height 13
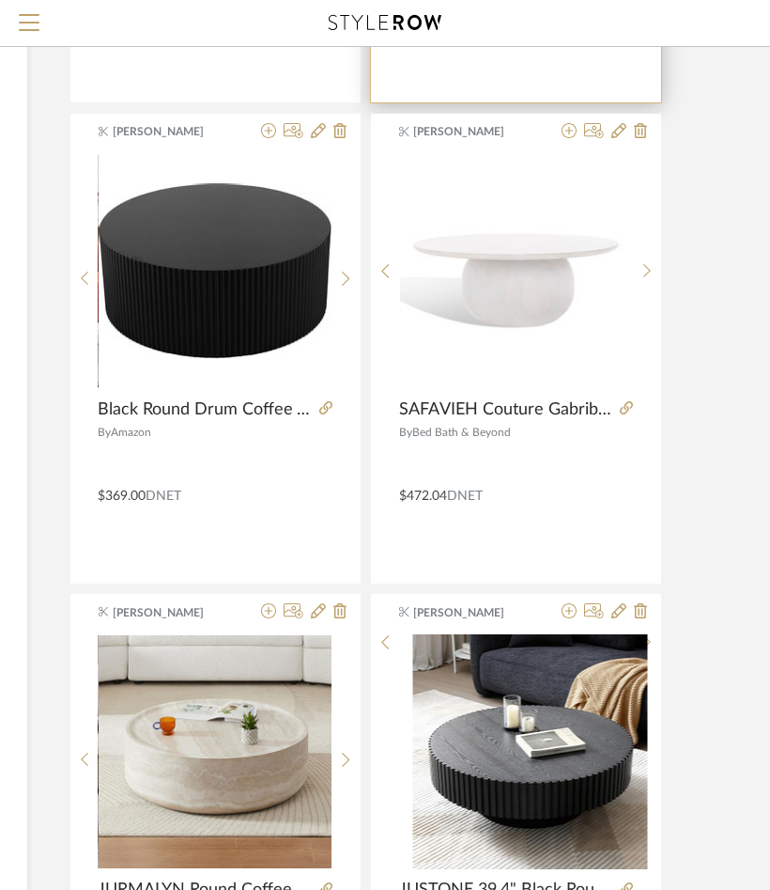
scroll to position [2134, 354]
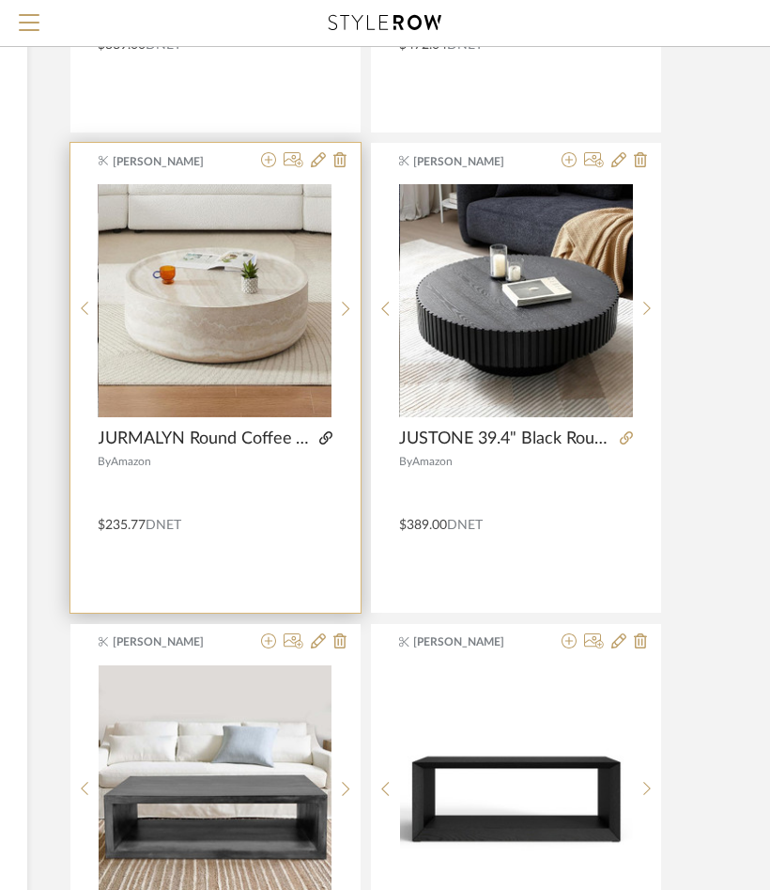
click at [321, 432] on icon at bounding box center [325, 437] width 13 height 13
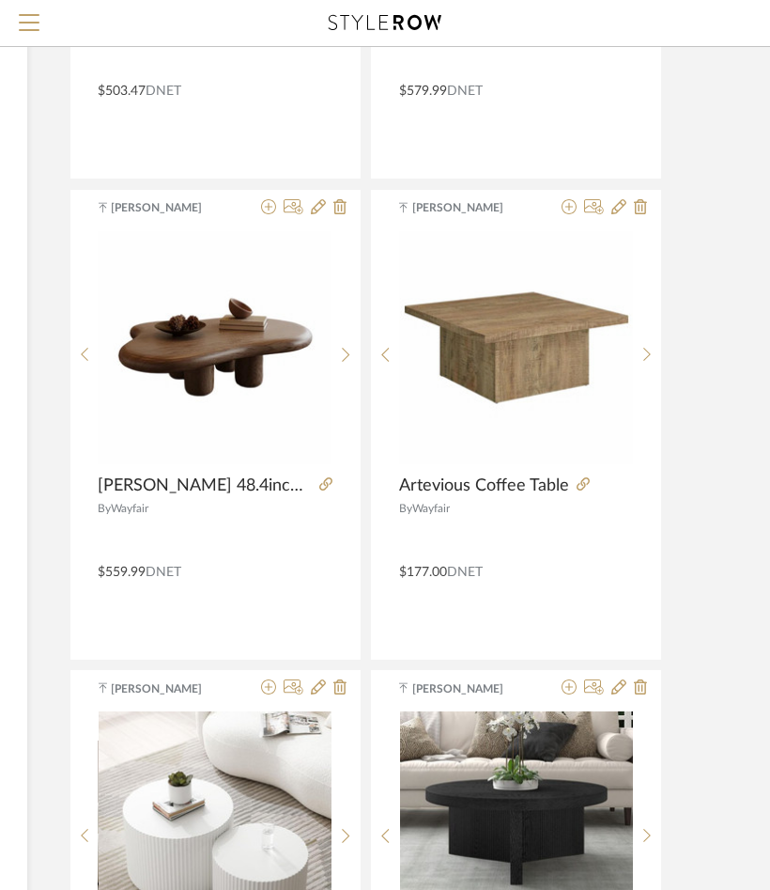
scroll to position [5453, 354]
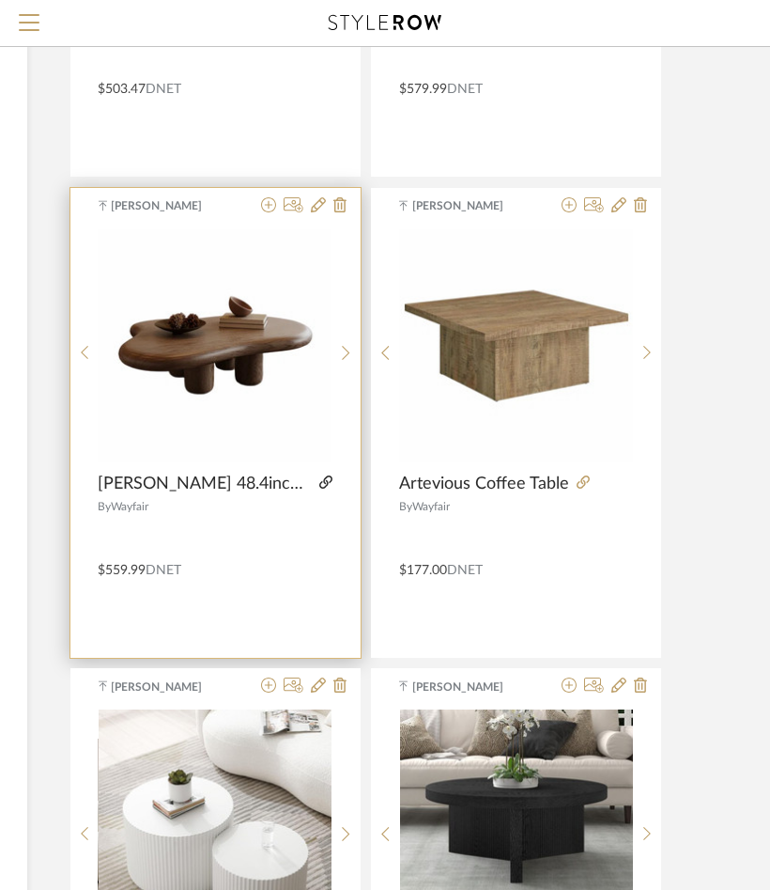
click at [327, 475] on icon at bounding box center [325, 481] width 13 height 13
